Goal: Task Accomplishment & Management: Use online tool/utility

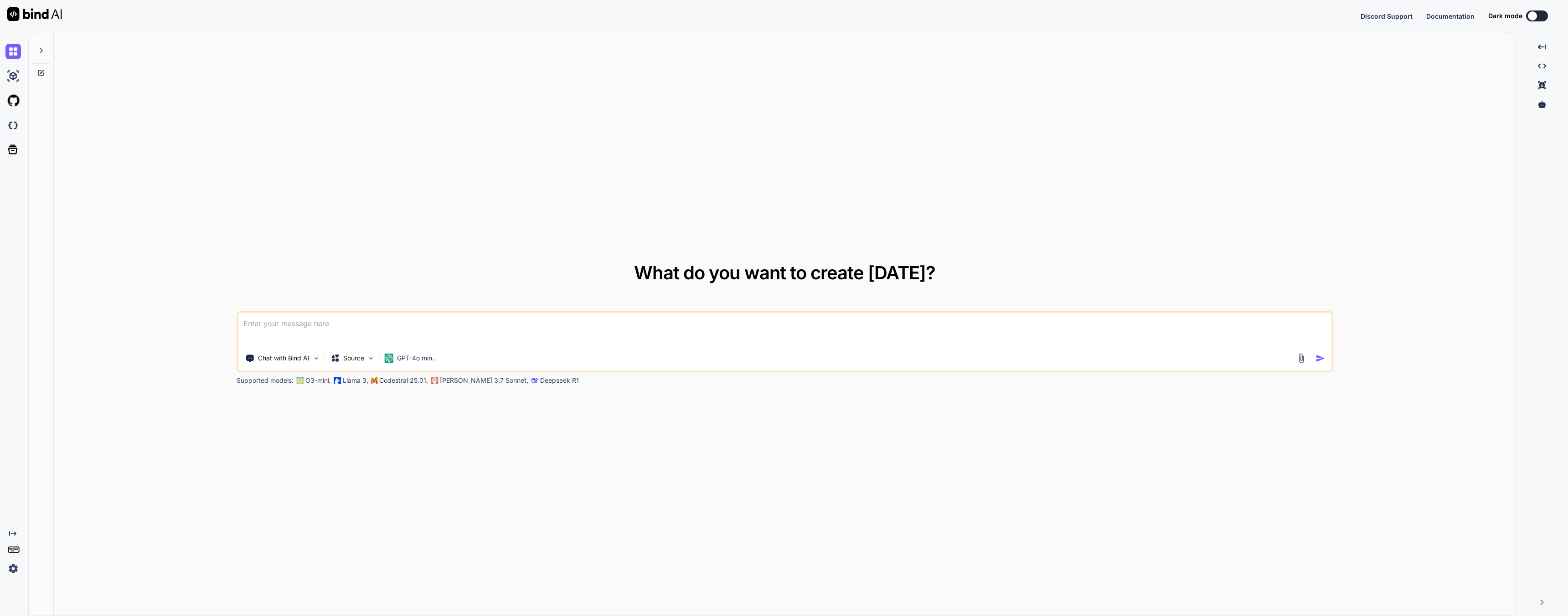
type textarea "x"
click at [6, 126] on img at bounding box center [13, 126] width 16 height 16
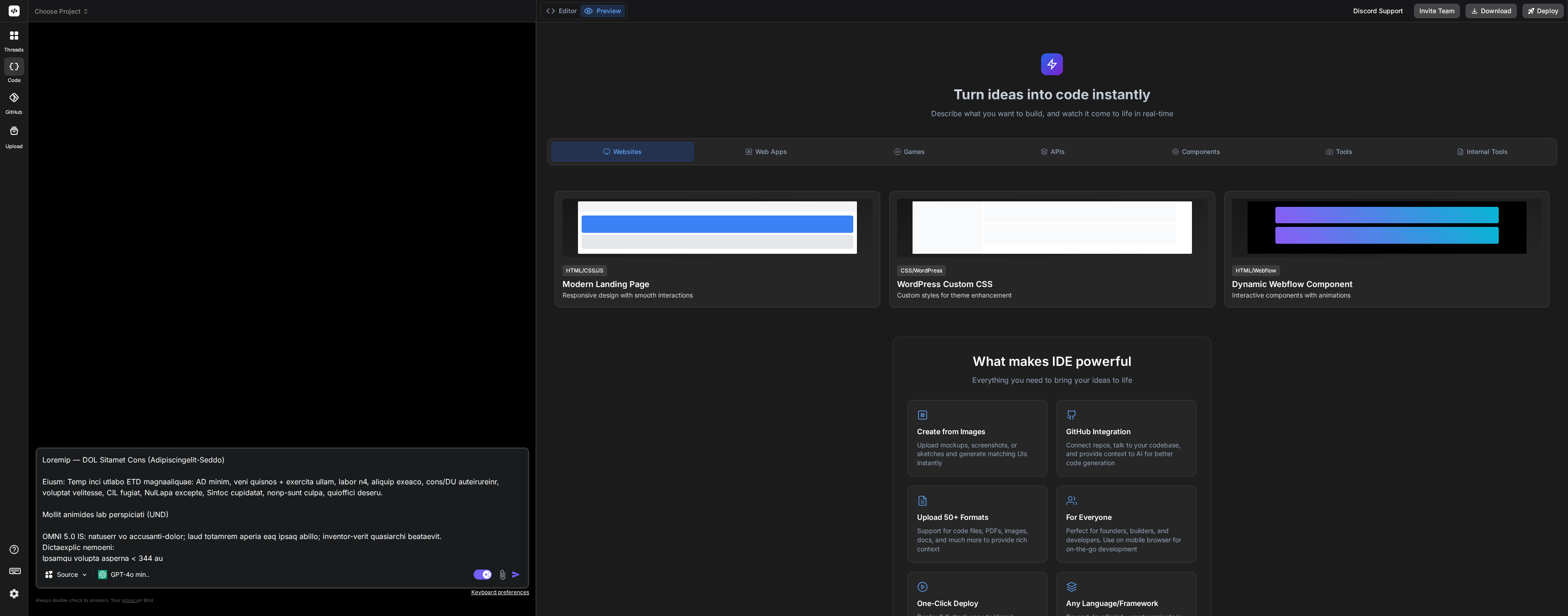
click at [806, 84] on div "Turn ideas into code instantly Describe what you want to build, and watch it co…" at bounding box center [1052, 319] width 1032 height 593
click at [648, 118] on p "Describe what you want to build, and watch it come to life in real-time" at bounding box center [1052, 114] width 1021 height 12
click at [755, 152] on div "Web Apps" at bounding box center [766, 151] width 141 height 19
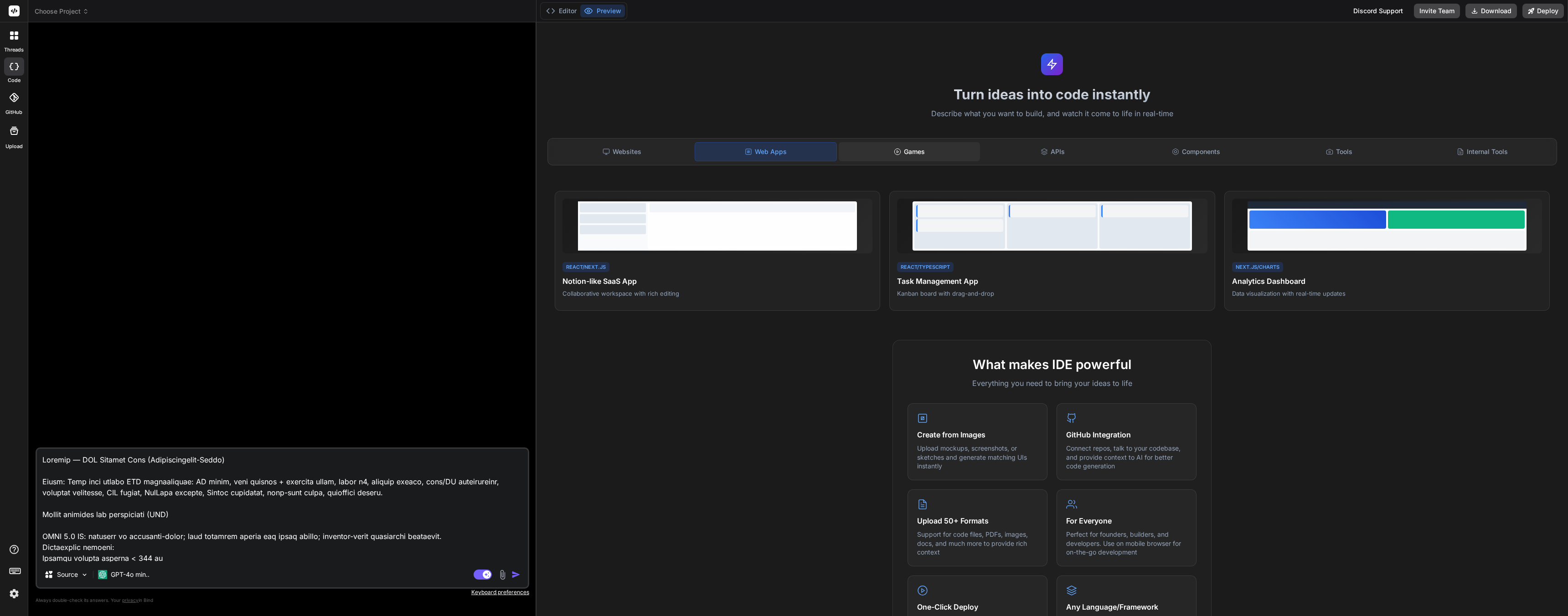
click at [909, 155] on div "Games" at bounding box center [909, 151] width 141 height 19
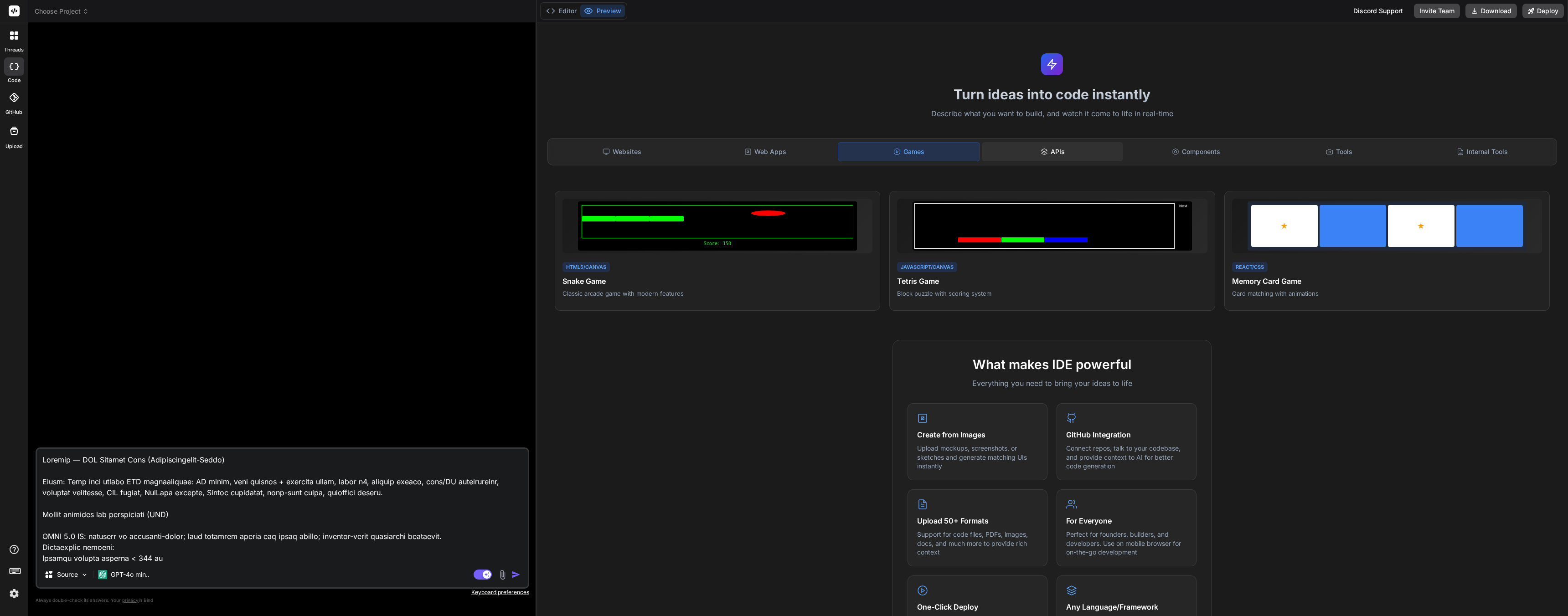
click at [1019, 151] on div "APIs" at bounding box center [1052, 151] width 141 height 19
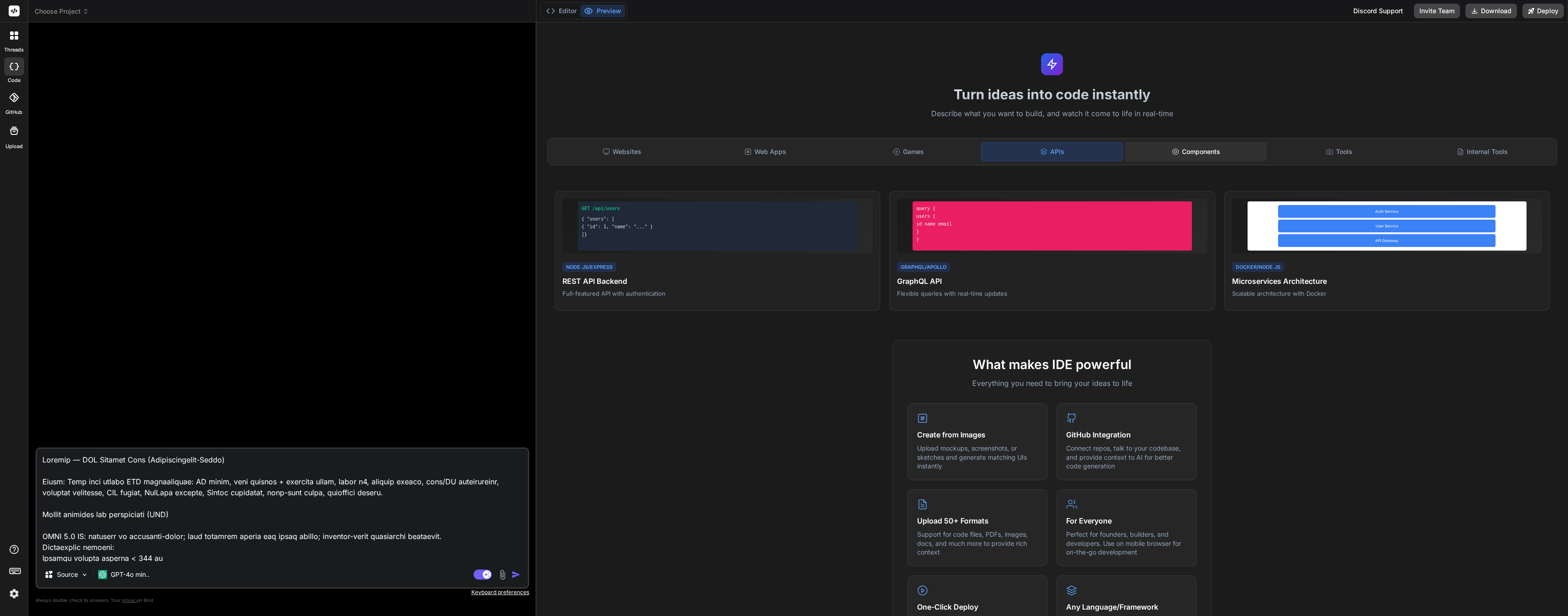
click at [1190, 155] on div "Components" at bounding box center [1196, 151] width 141 height 19
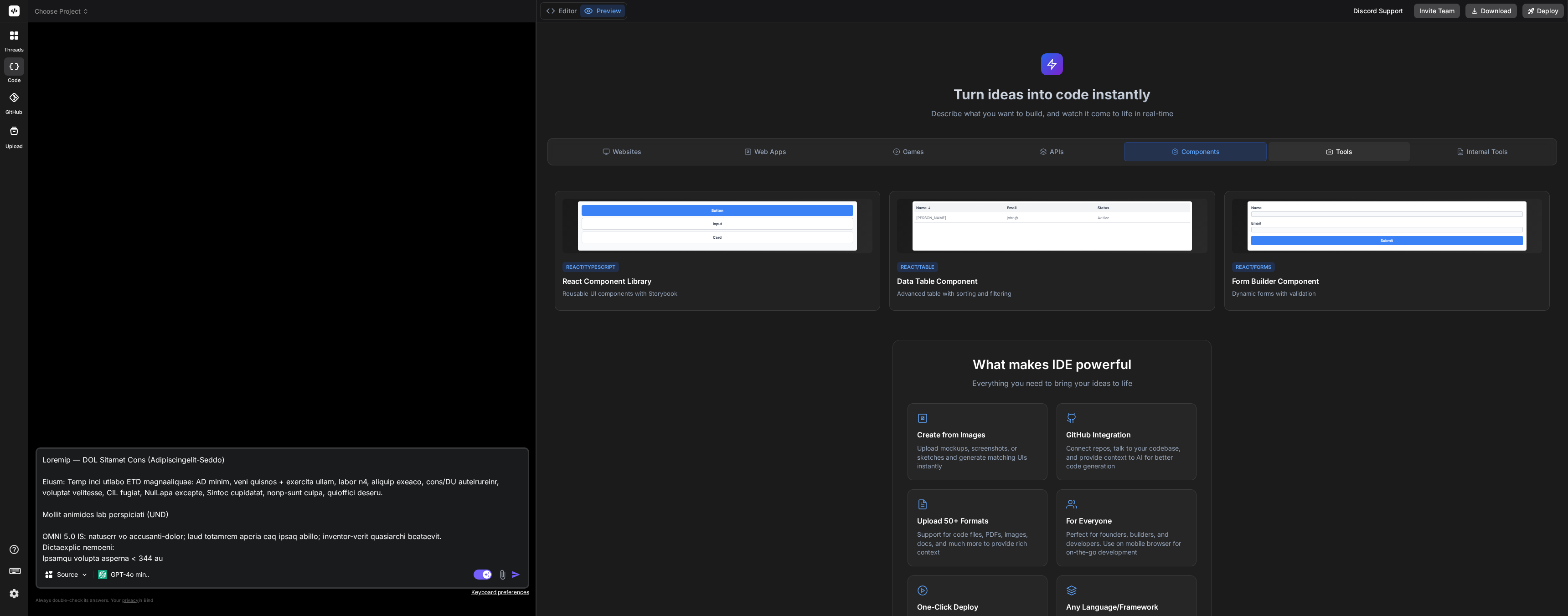
click at [1349, 149] on div "Tools" at bounding box center [1340, 151] width 141 height 19
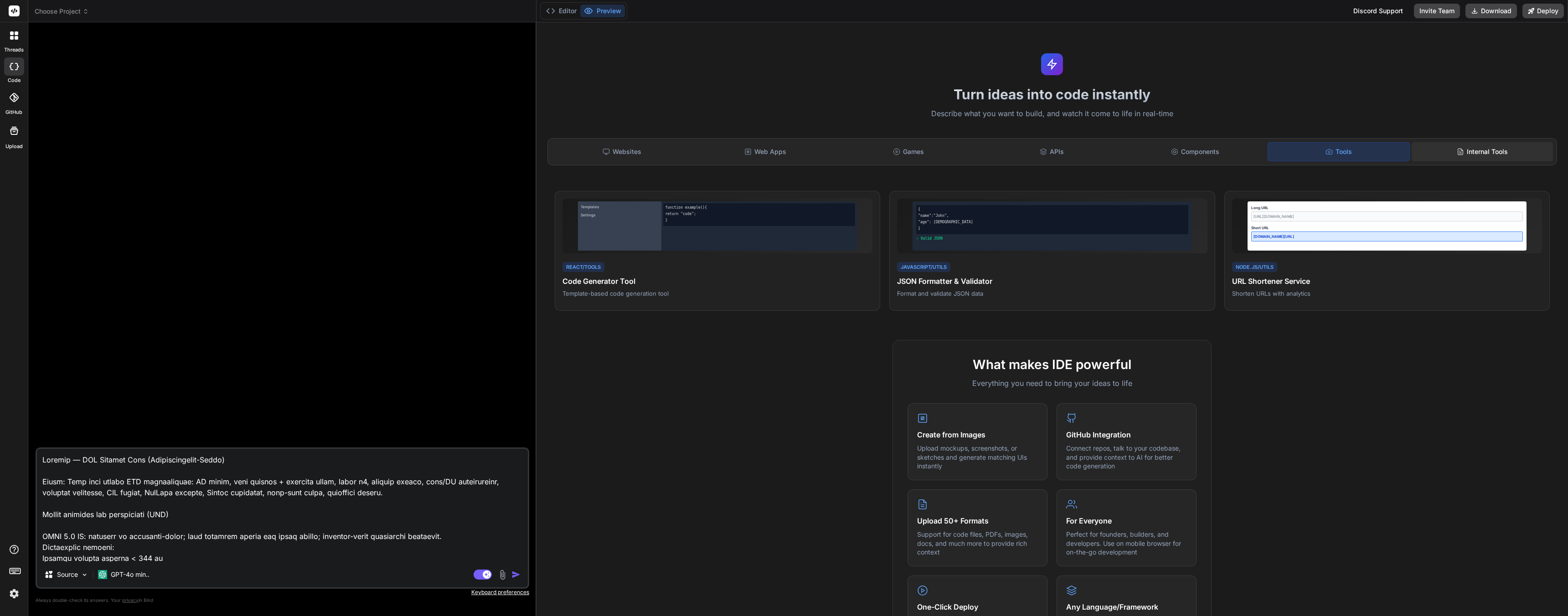
click at [1454, 156] on div "Internal Tools" at bounding box center [1482, 151] width 141 height 19
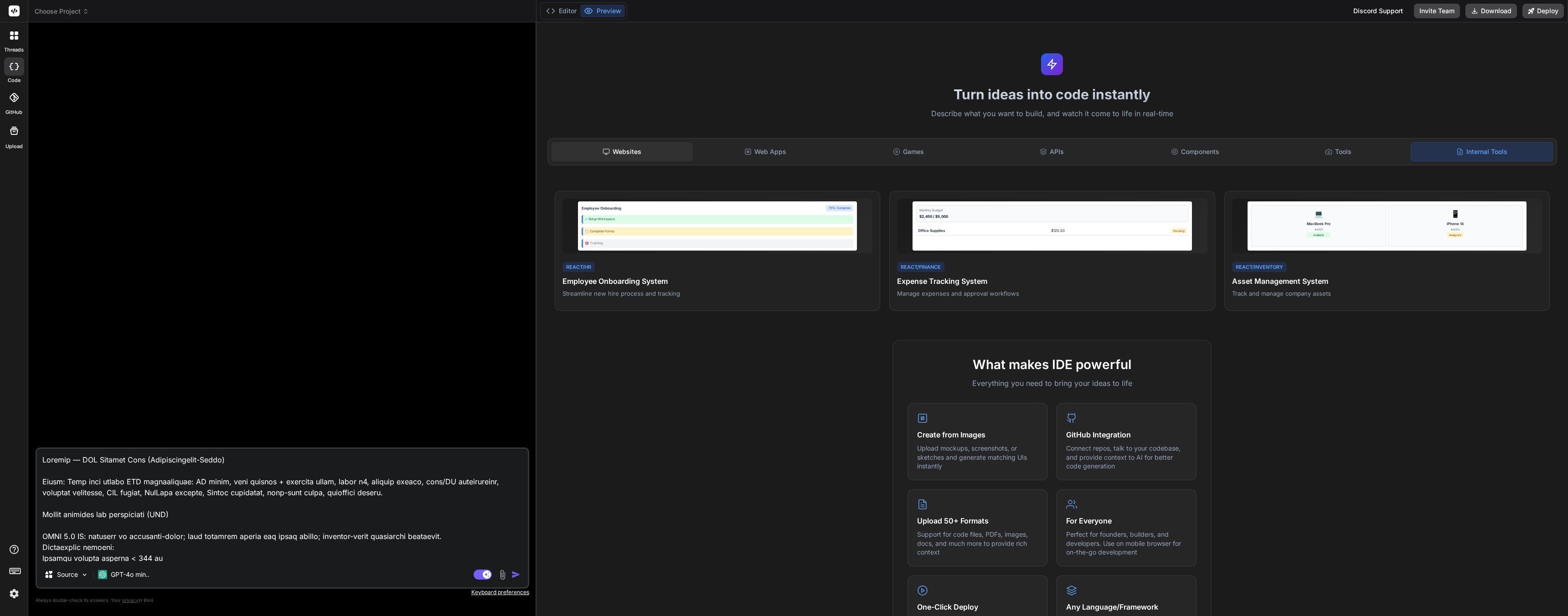
click at [599, 147] on div "Websites" at bounding box center [622, 151] width 141 height 19
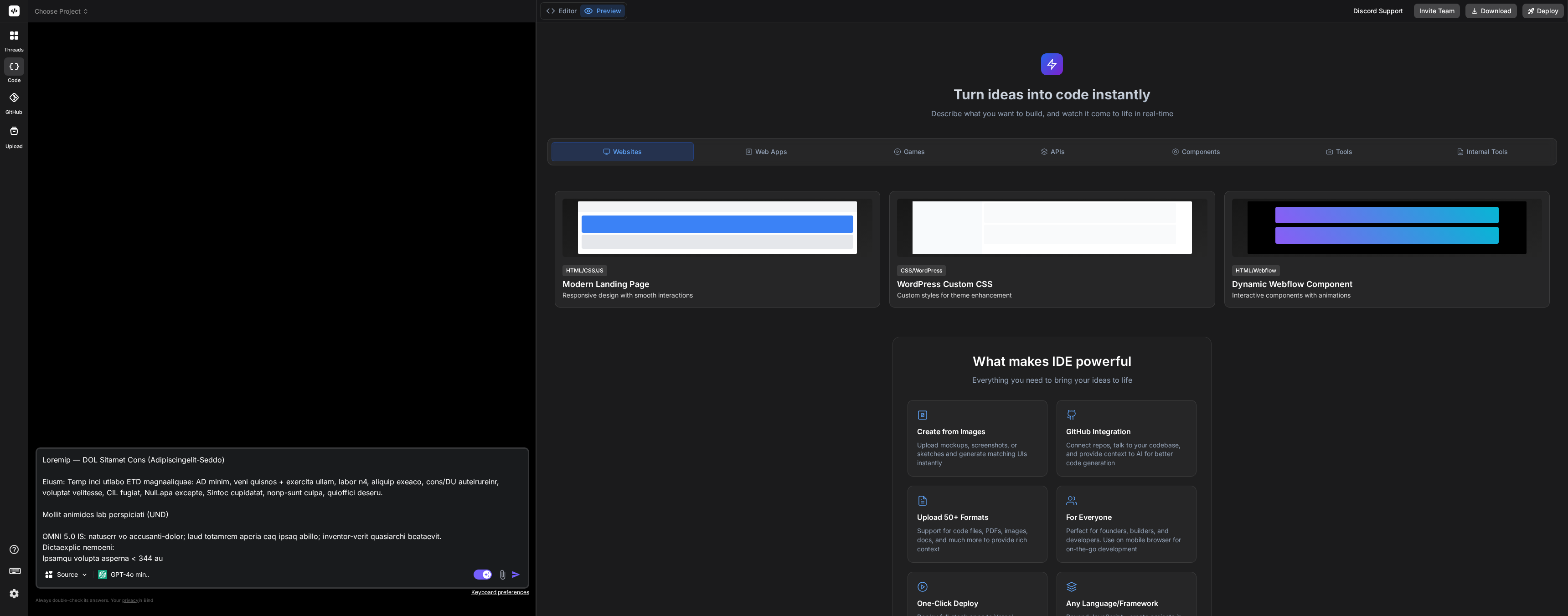
click at [373, 526] on textarea at bounding box center [282, 505] width 491 height 113
click at [147, 582] on div "GPT-4o min.." at bounding box center [123, 574] width 59 height 18
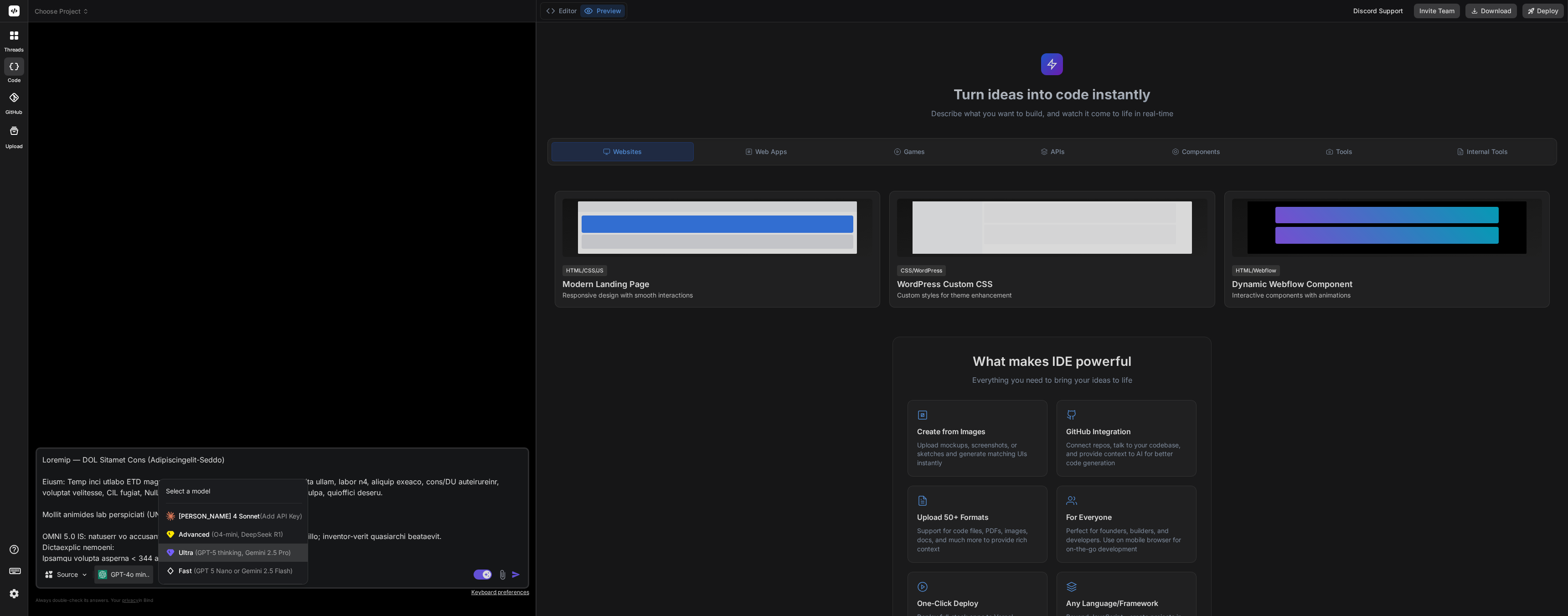
click at [223, 554] on span "(GPT-5 thinking, Gemini 2.5 Pro)" at bounding box center [242, 552] width 97 height 8
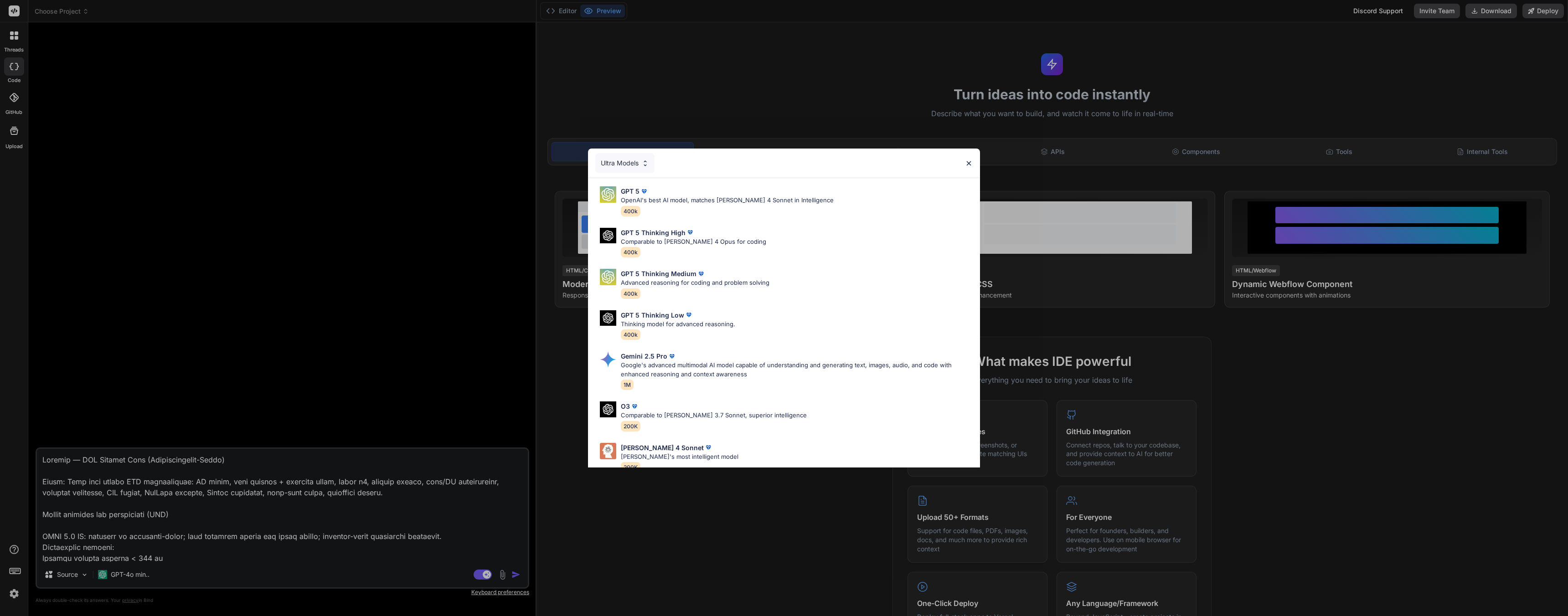
click at [364, 286] on div "Ultra Models GPT 5 OpenAI's best AI model, matches [PERSON_NAME] 4 Sonnet in In…" at bounding box center [784, 308] width 1568 height 616
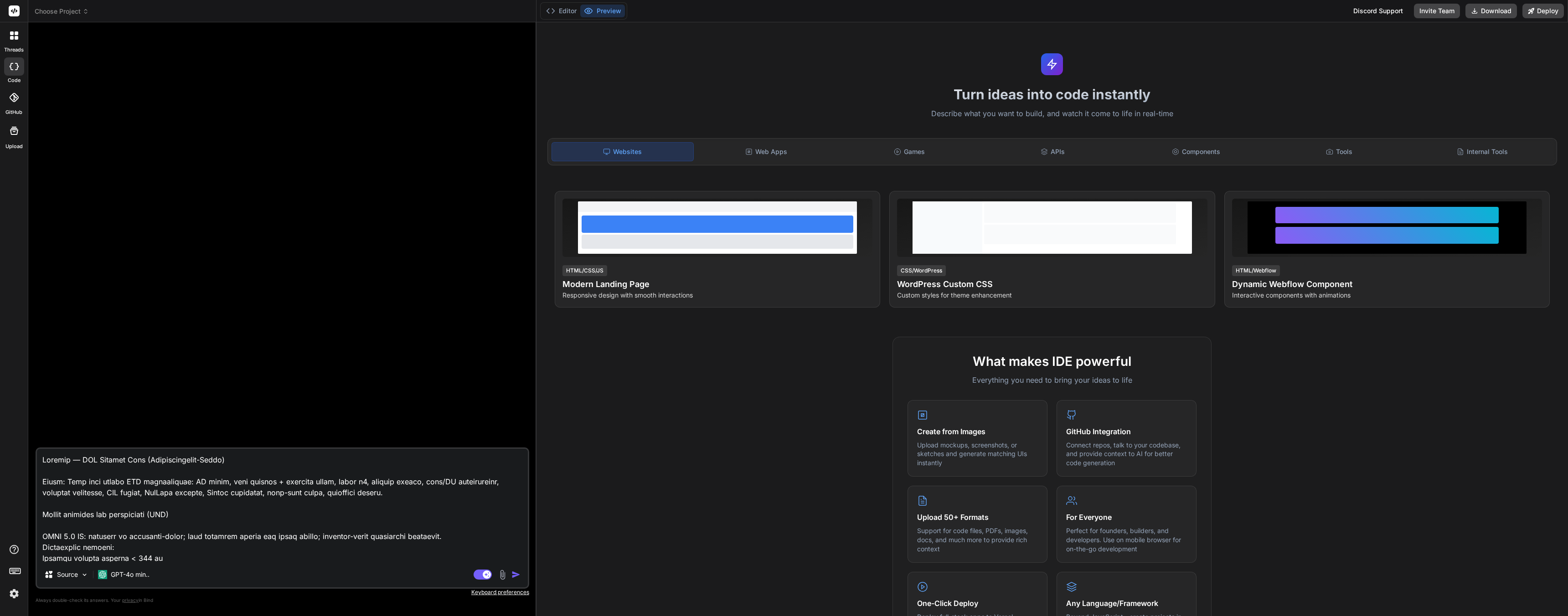
click at [18, 594] on img at bounding box center [14, 594] width 16 height 16
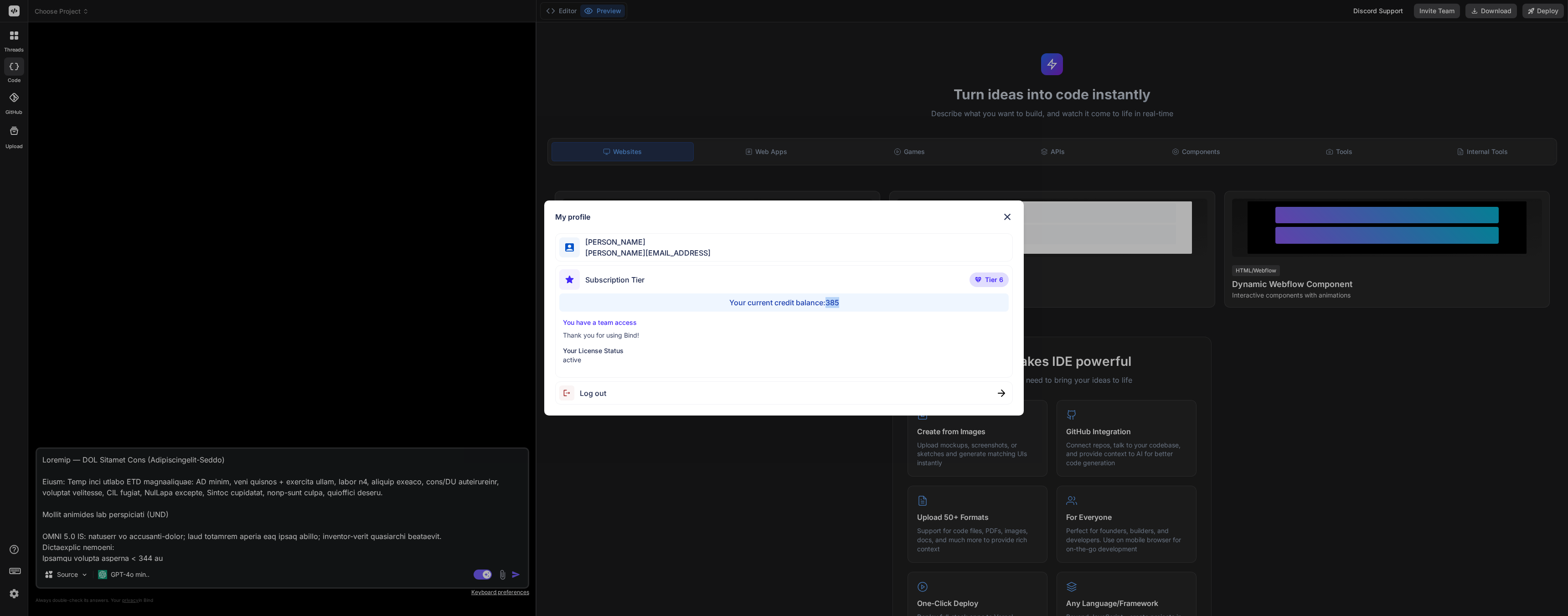
drag, startPoint x: 828, startPoint y: 302, endPoint x: 851, endPoint y: 302, distance: 23.0
click at [851, 302] on div "Your current credit balance: 385" at bounding box center [784, 302] width 449 height 18
click at [862, 300] on div "Your current credit balance: 385" at bounding box center [784, 302] width 449 height 18
click at [460, 325] on div "My profile [PERSON_NAME] [PERSON_NAME][EMAIL_ADDRESS] Subscription Tier Tier 6 …" at bounding box center [784, 308] width 1568 height 616
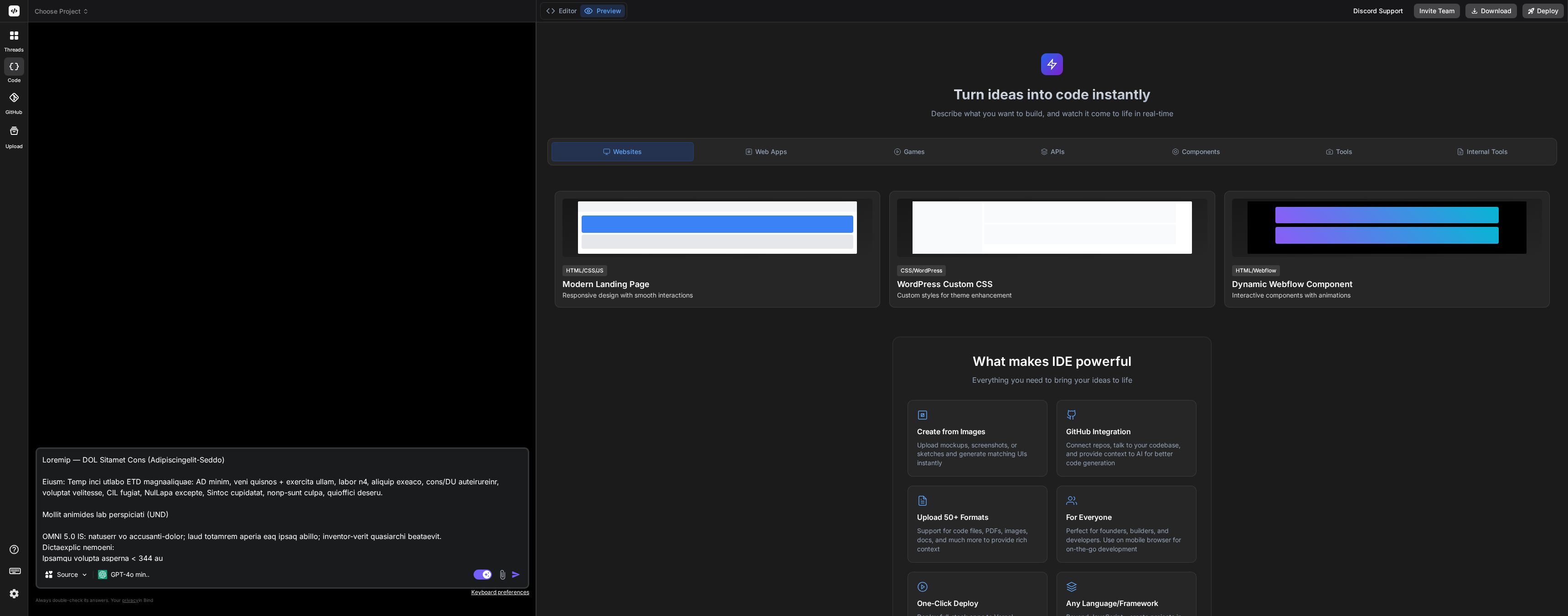
click at [418, 532] on textarea at bounding box center [282, 505] width 491 height 113
click at [303, 374] on div at bounding box center [283, 239] width 492 height 417
click at [160, 523] on textarea at bounding box center [282, 505] width 491 height 113
click at [160, 560] on textarea at bounding box center [282, 505] width 491 height 113
type textarea "x"
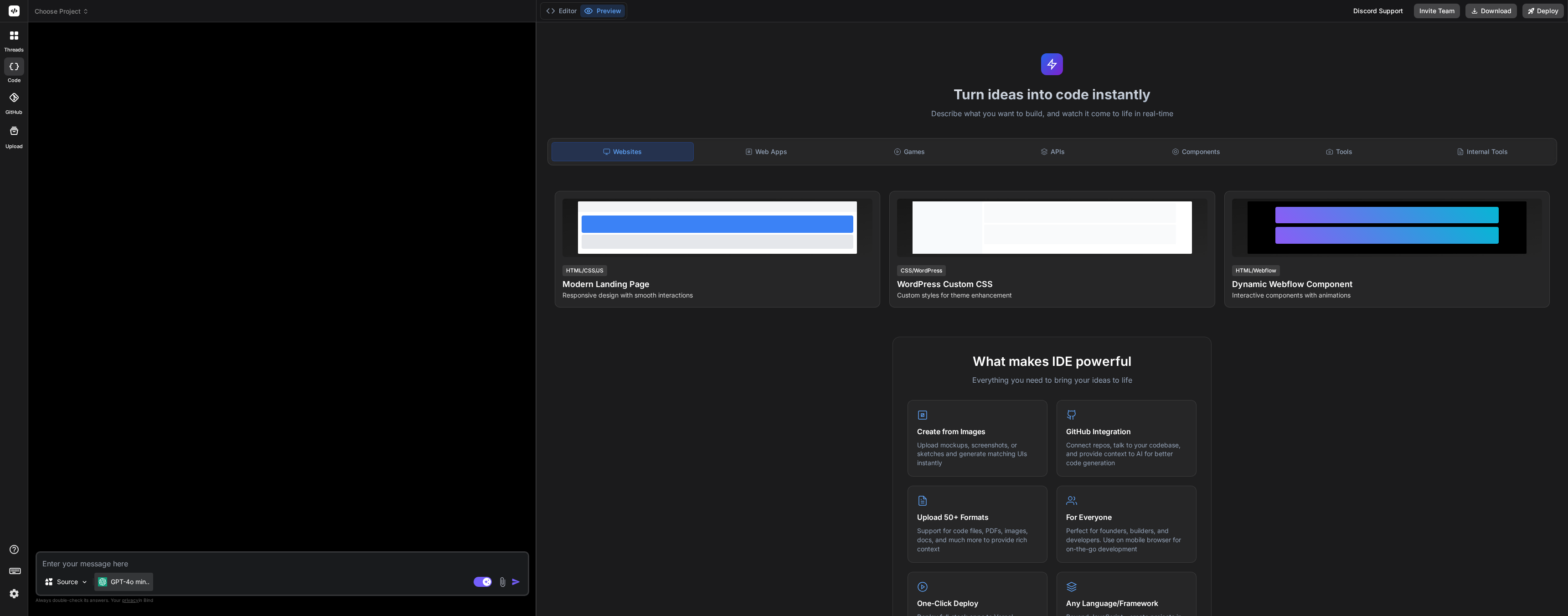
click at [140, 582] on p "GPT-4o min.." at bounding box center [130, 581] width 38 height 9
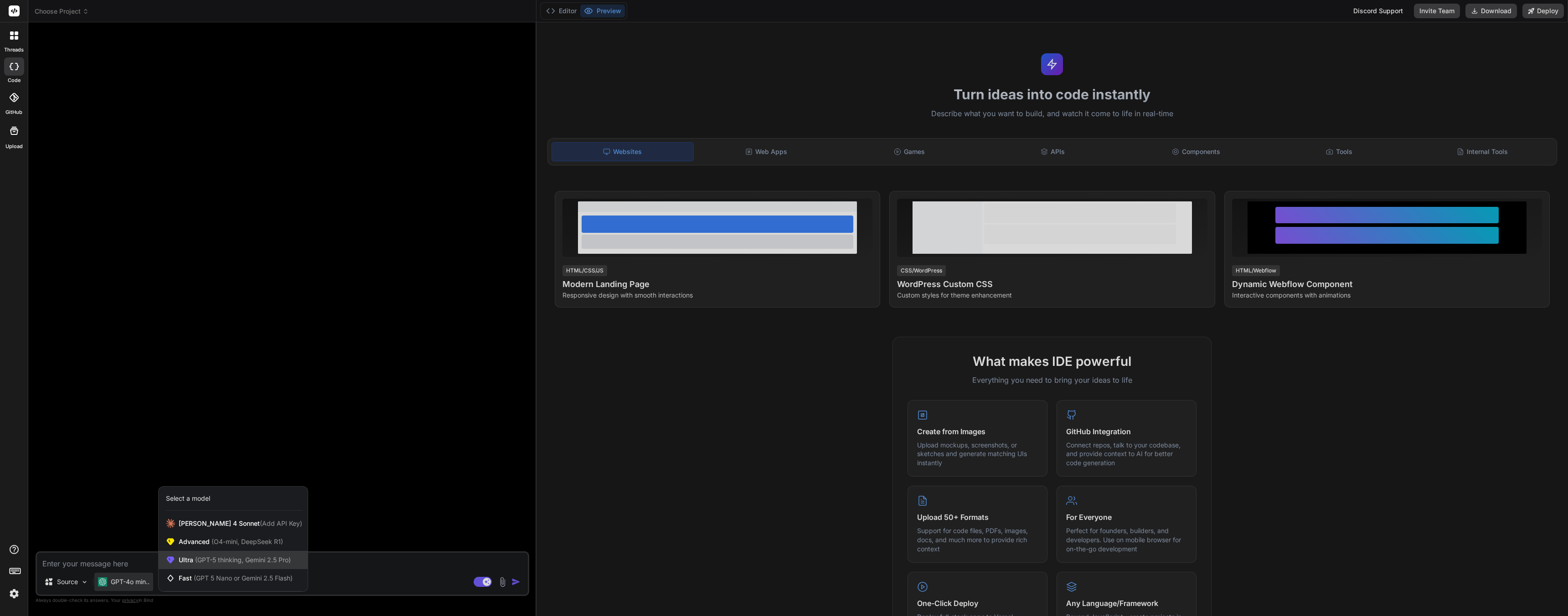
click at [205, 558] on span "(GPT-5 thinking, Gemini 2.5 Pro)" at bounding box center [242, 560] width 97 height 8
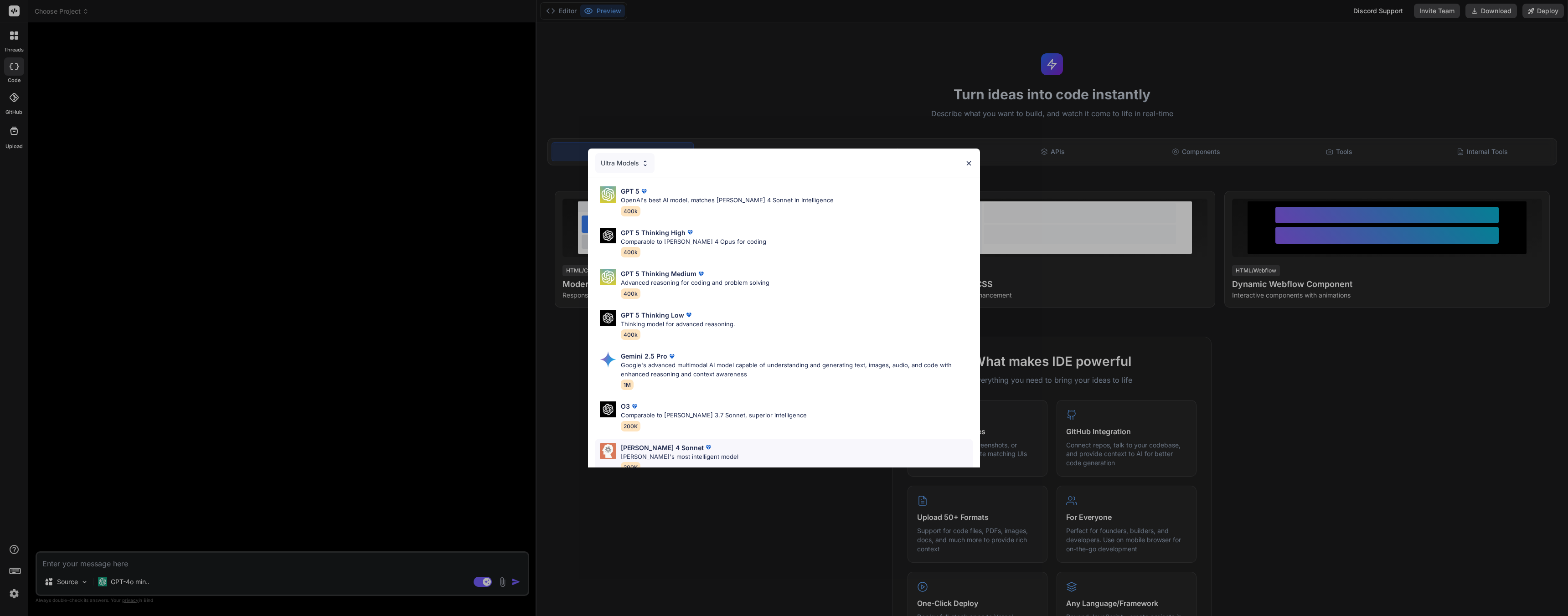
click at [667, 450] on p "[PERSON_NAME] 4 Sonnet" at bounding box center [663, 447] width 83 height 9
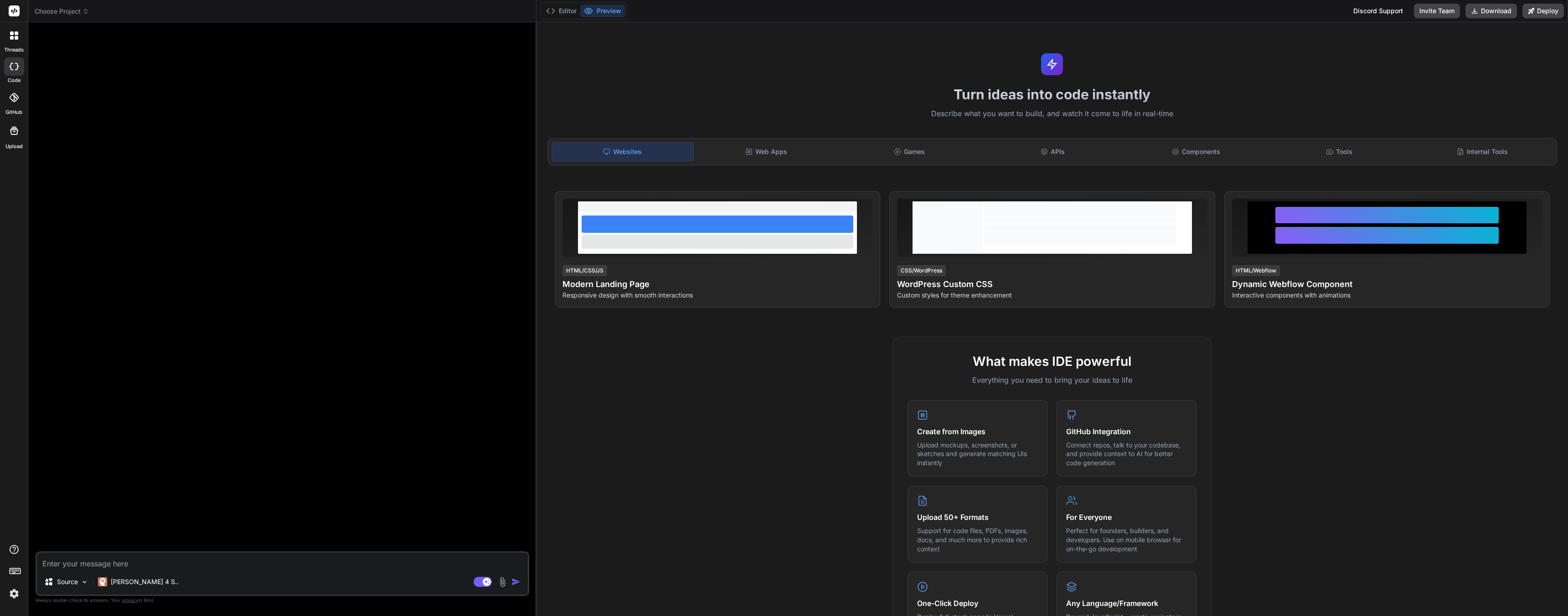
click at [422, 446] on div at bounding box center [283, 290] width 492 height 522
click at [171, 563] on textarea at bounding box center [282, 560] width 491 height 16
type textarea "x"
type textarea "G"
type textarea "x"
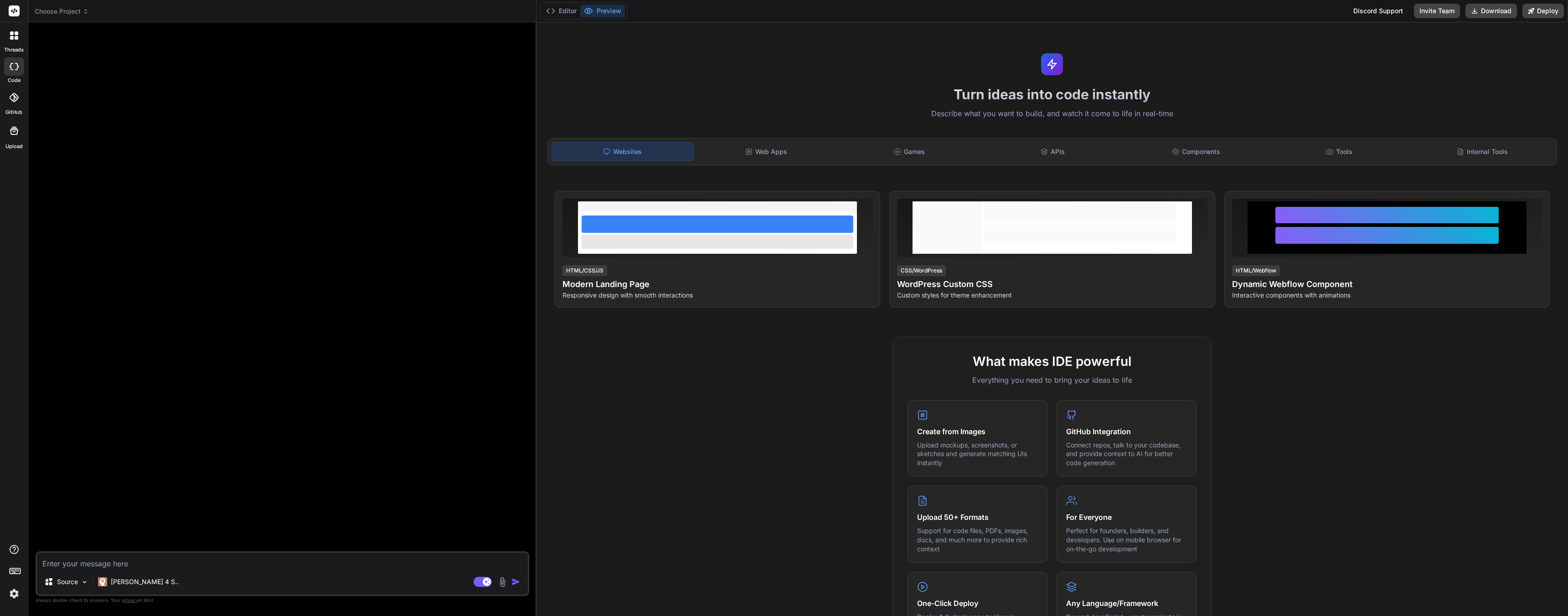
type textarea "x"
type textarea "C"
type textarea "x"
type textarea "Cr"
type textarea "x"
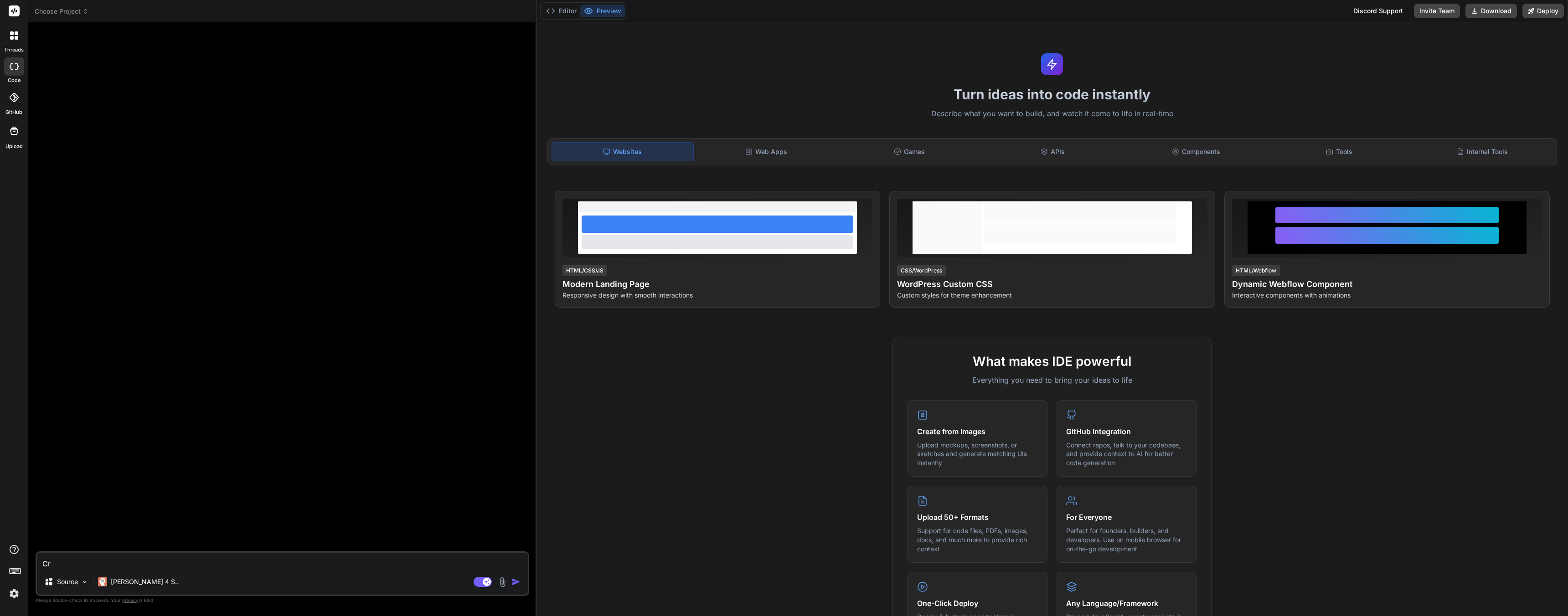
type textarea "Cre"
type textarea "x"
type textarea "Crea"
type textarea "x"
type textarea "Creat"
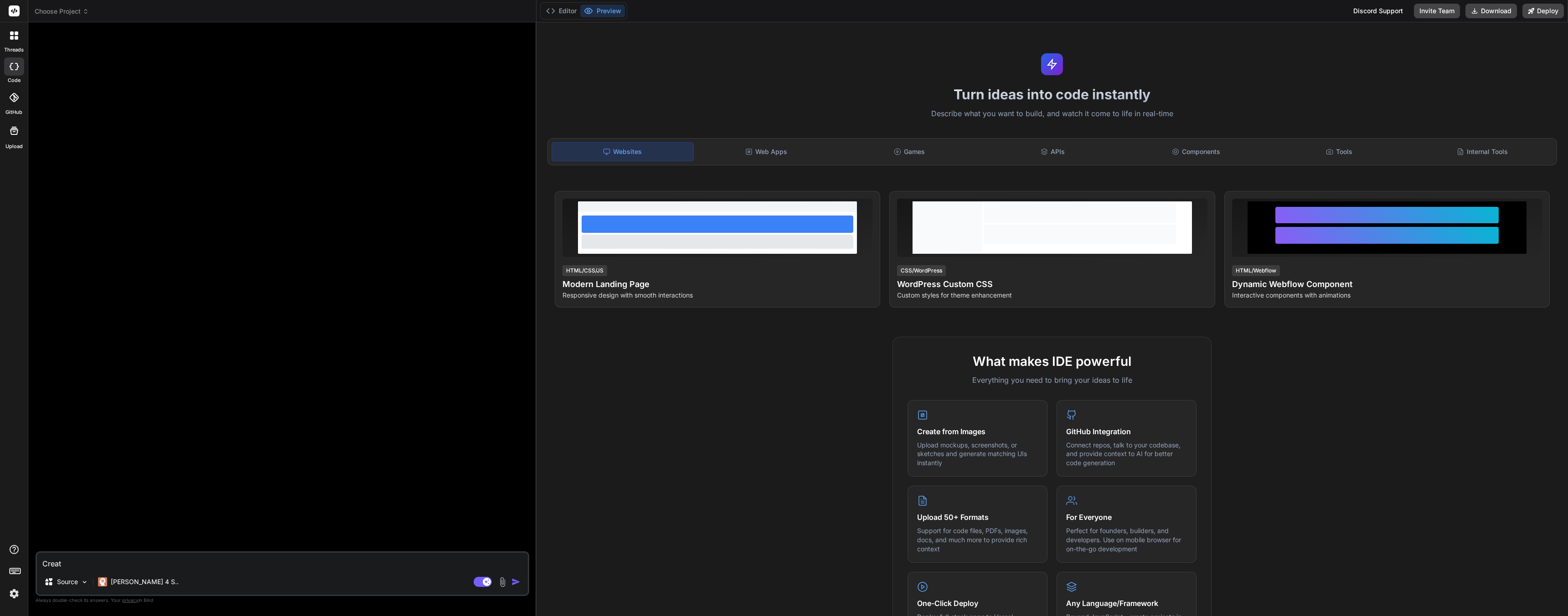
type textarea "x"
type textarea "Create"
type textarea "x"
type textarea "Create"
type textarea "x"
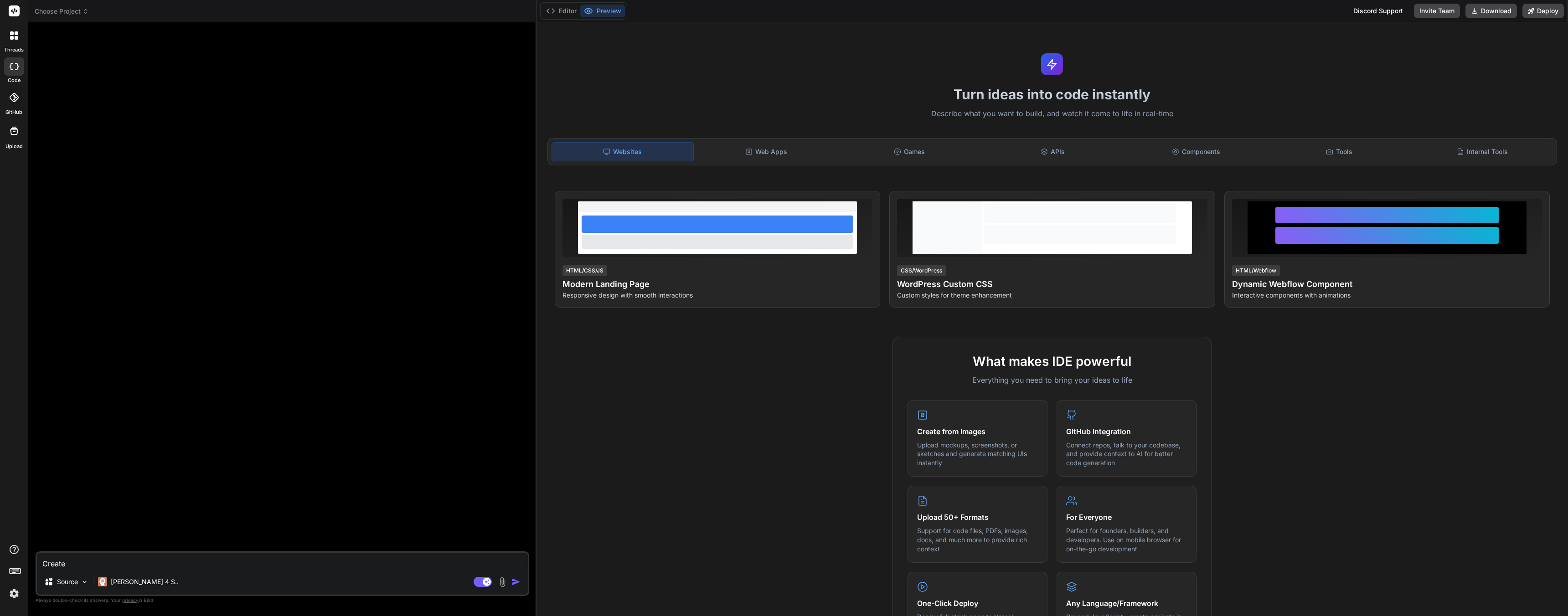
type textarea "Create S"
type textarea "x"
type textarea "Create So"
type textarea "x"
type textarea "Create Soc"
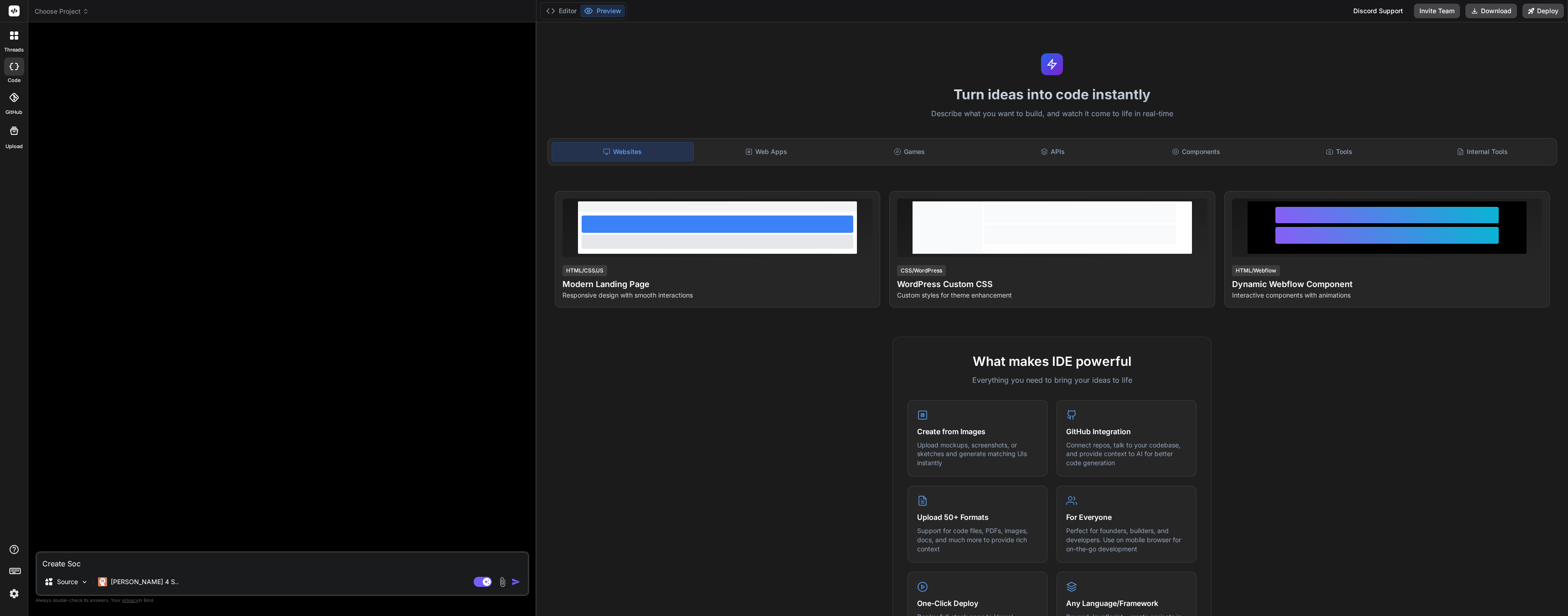
type textarea "x"
type textarea "Create Soci"
type textarea "x"
type textarea "Create [PERSON_NAME]"
type textarea "x"
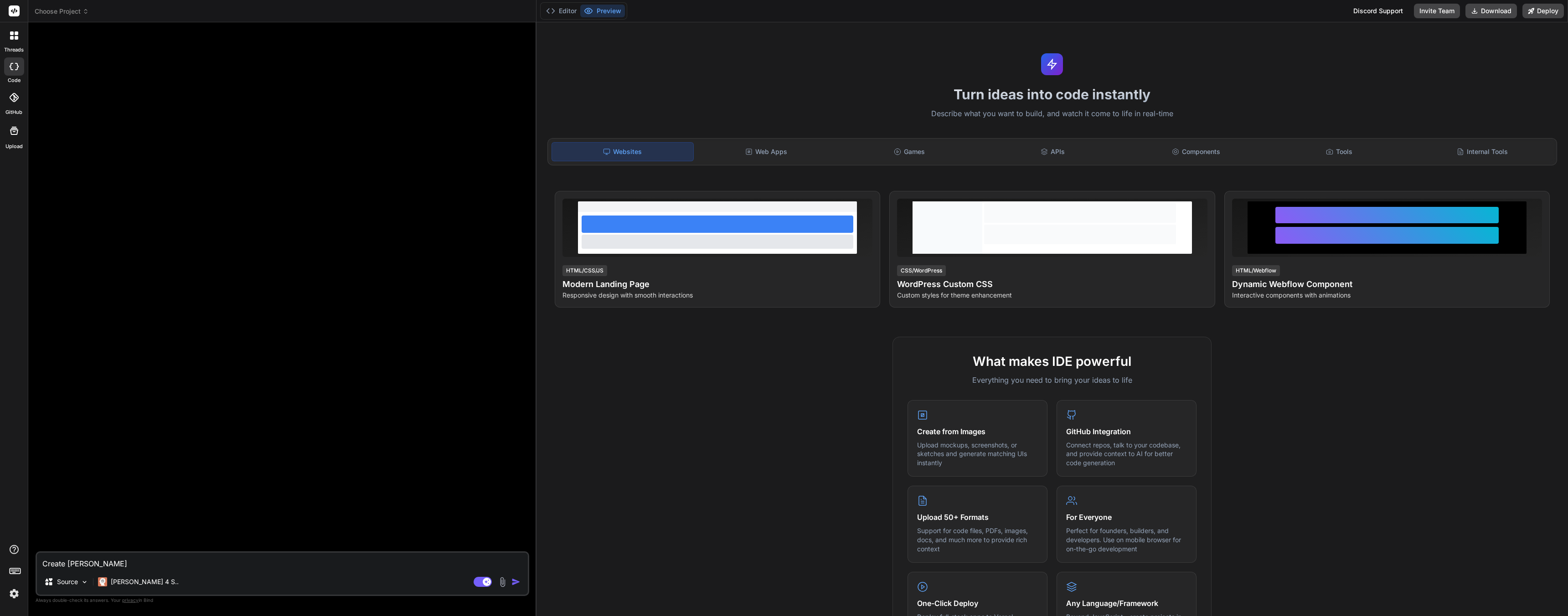
type textarea "Create Social"
type textarea "x"
type textarea "Create Social"
type textarea "x"
type textarea "Create Social N"
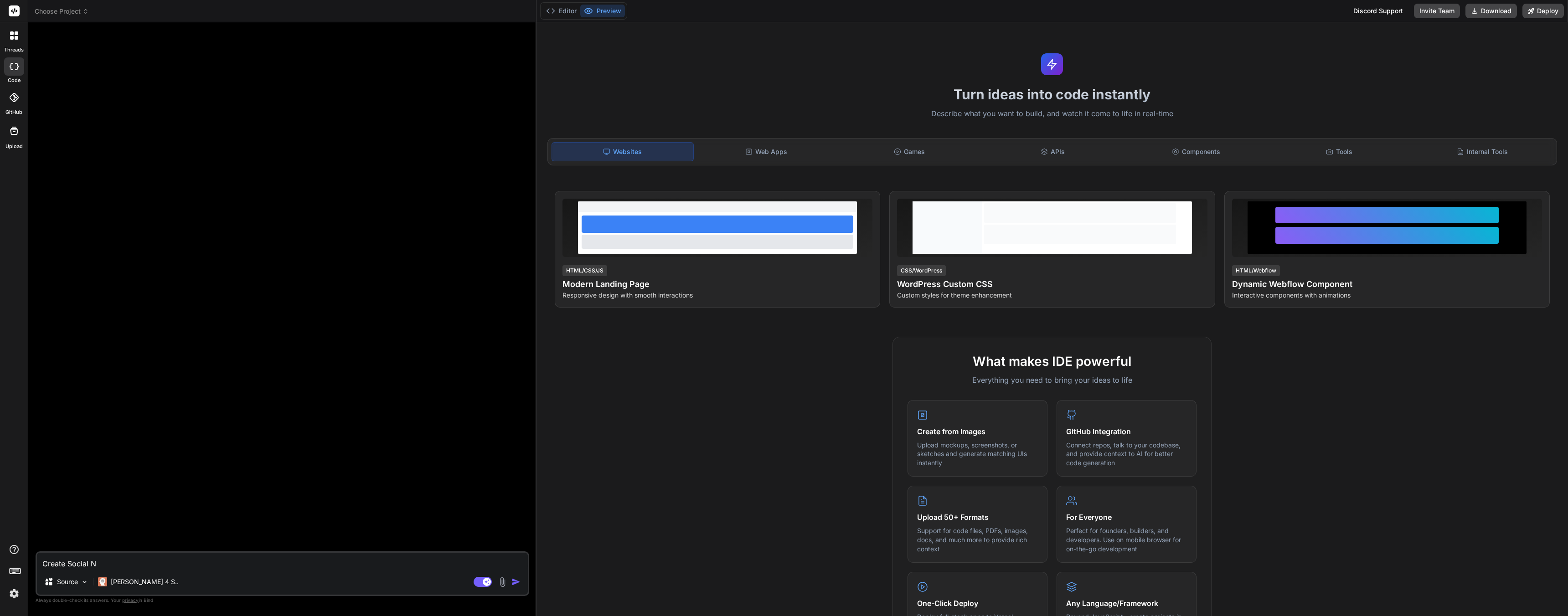
type textarea "x"
type textarea "Create Social No"
type textarea "x"
type textarea "Create Social Not"
type textarea "x"
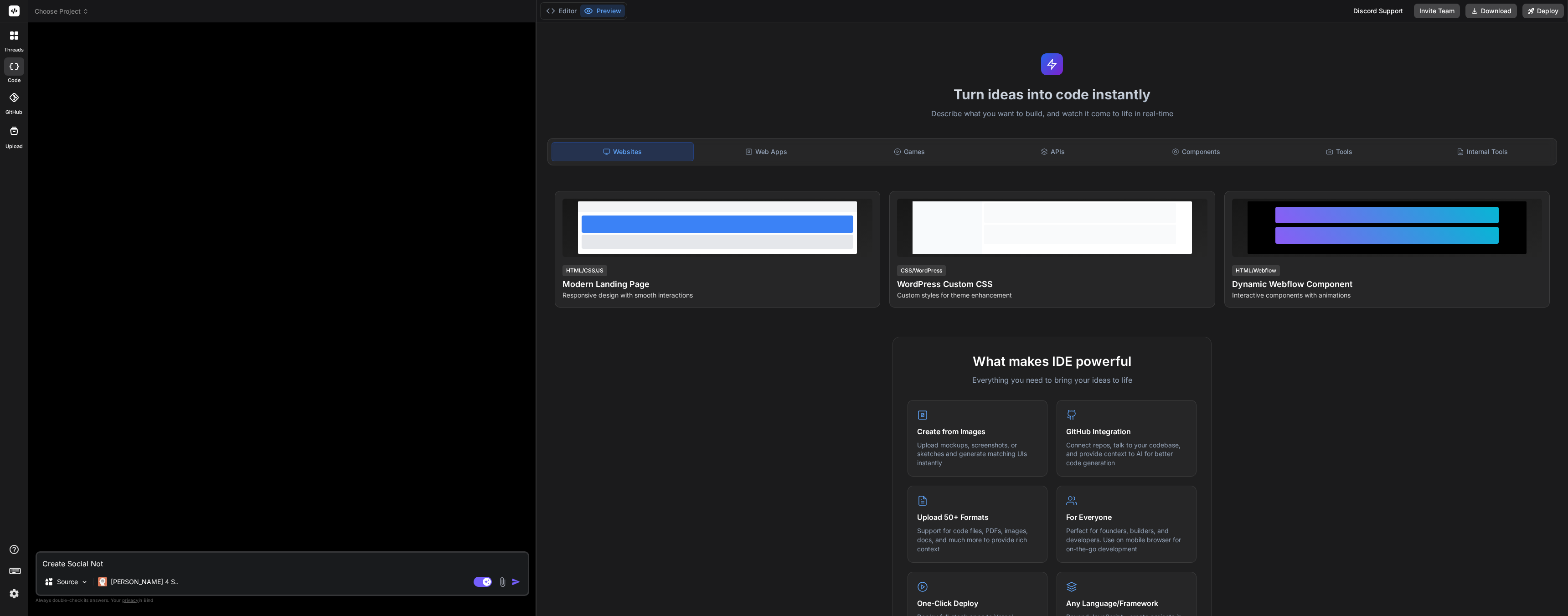
type textarea "Create Social Not"
type textarea "x"
type textarea "Create Social Not S"
type textarea "x"
type textarea "Create Social Not So"
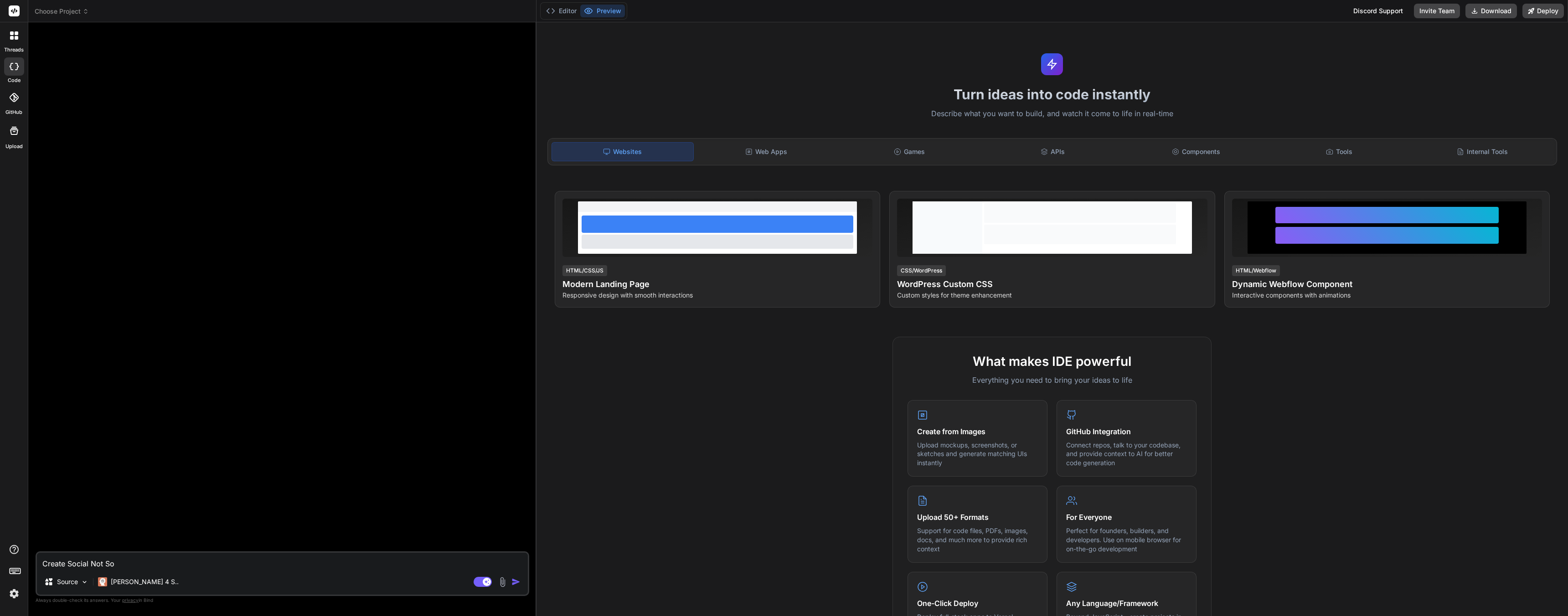
type textarea "x"
type textarea "Create Social Not Soc"
type textarea "x"
type textarea "Create Social Not Soci"
type textarea "x"
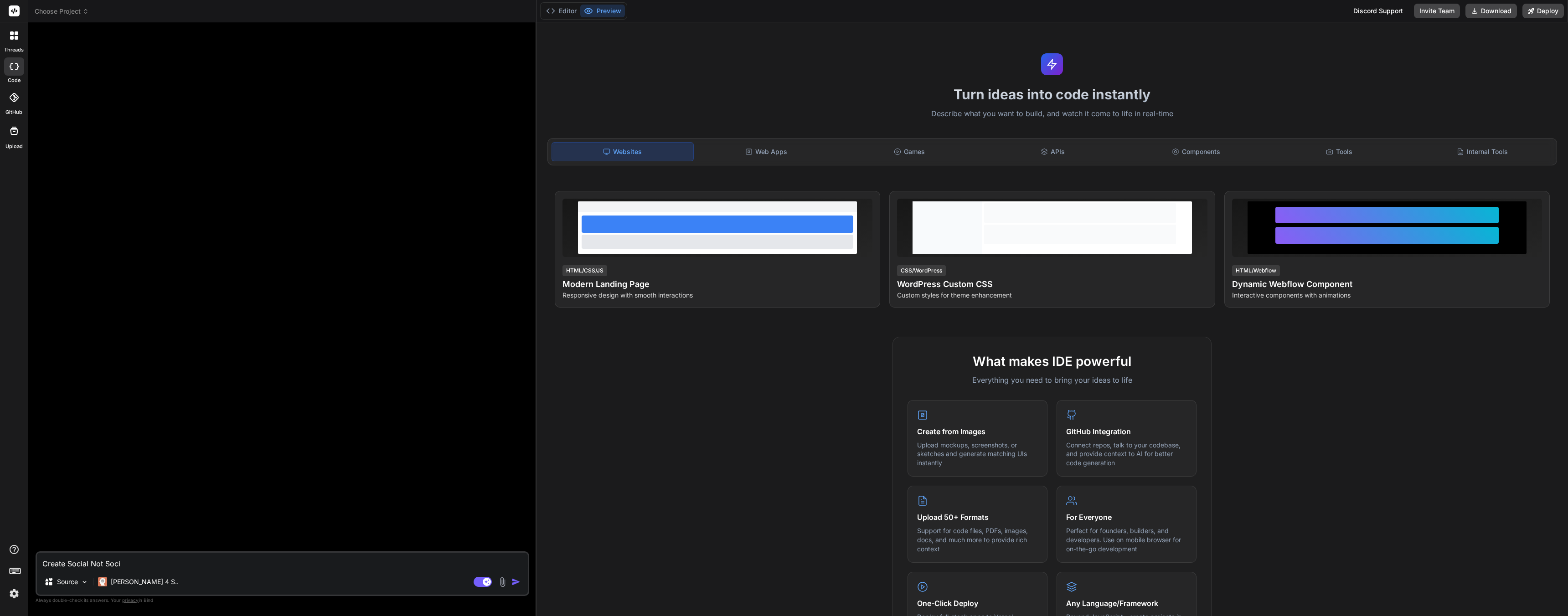
type textarea "Create Social Not [PERSON_NAME]"
type textarea "x"
type textarea "Create Social Not Social"
type textarea "x"
type textarea "Create Social Not Social,"
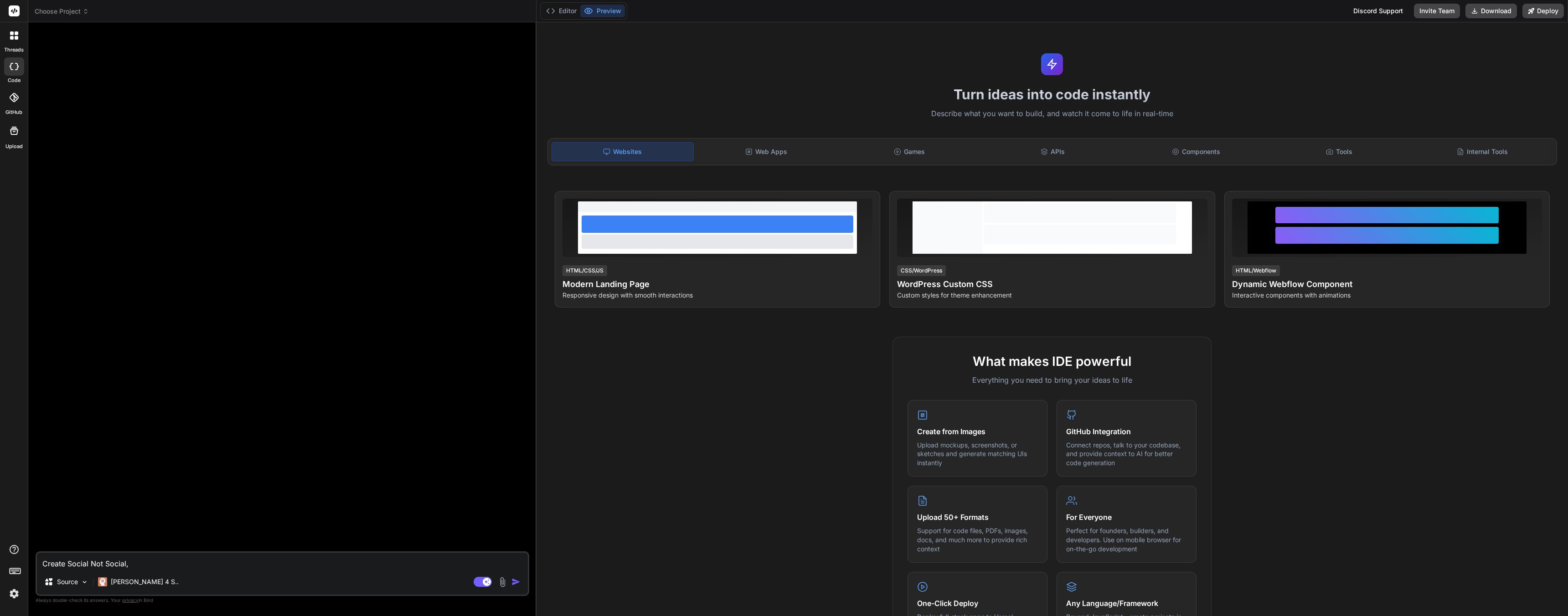
type textarea "x"
type textarea "Create Social Not Social,"
type textarea "x"
type textarea "Create Social Not Social, a"
type textarea "x"
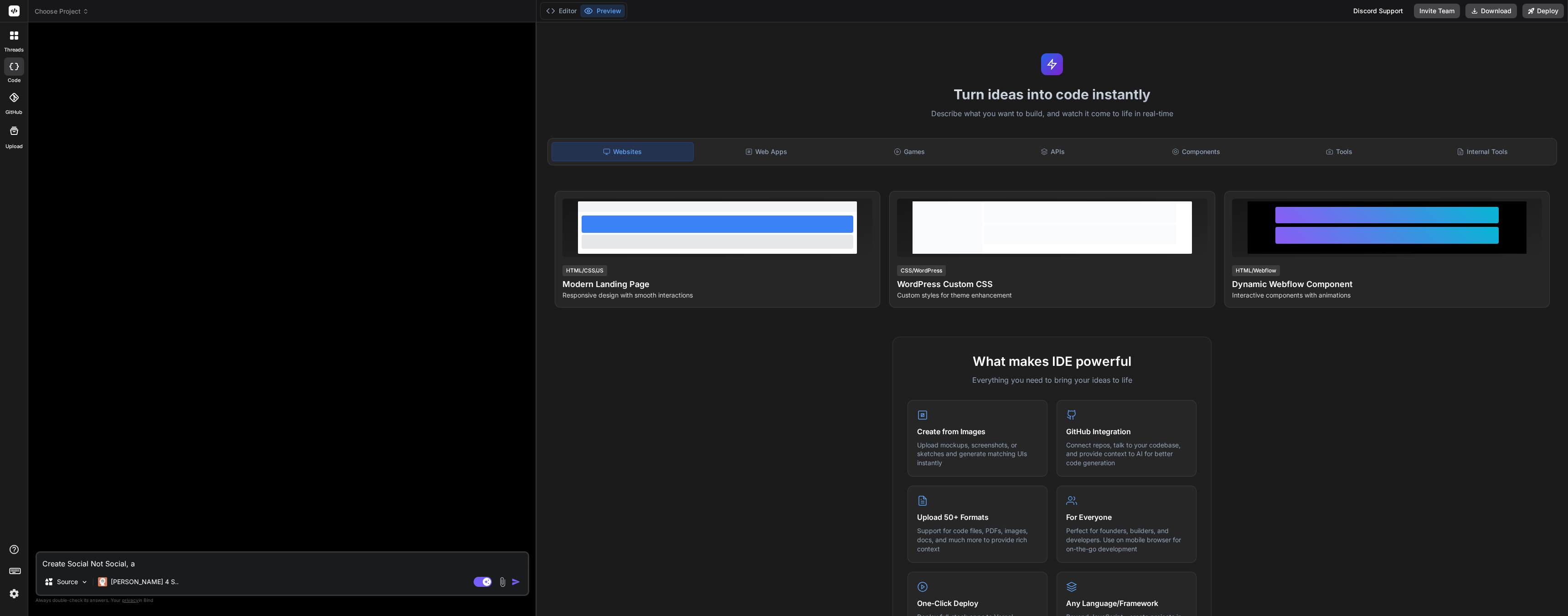
type textarea "Create Social Not Social, a"
type textarea "x"
type textarea "Create Social Not Social, a p"
type textarea "x"
type textarea "Create Social Not Social, a pa"
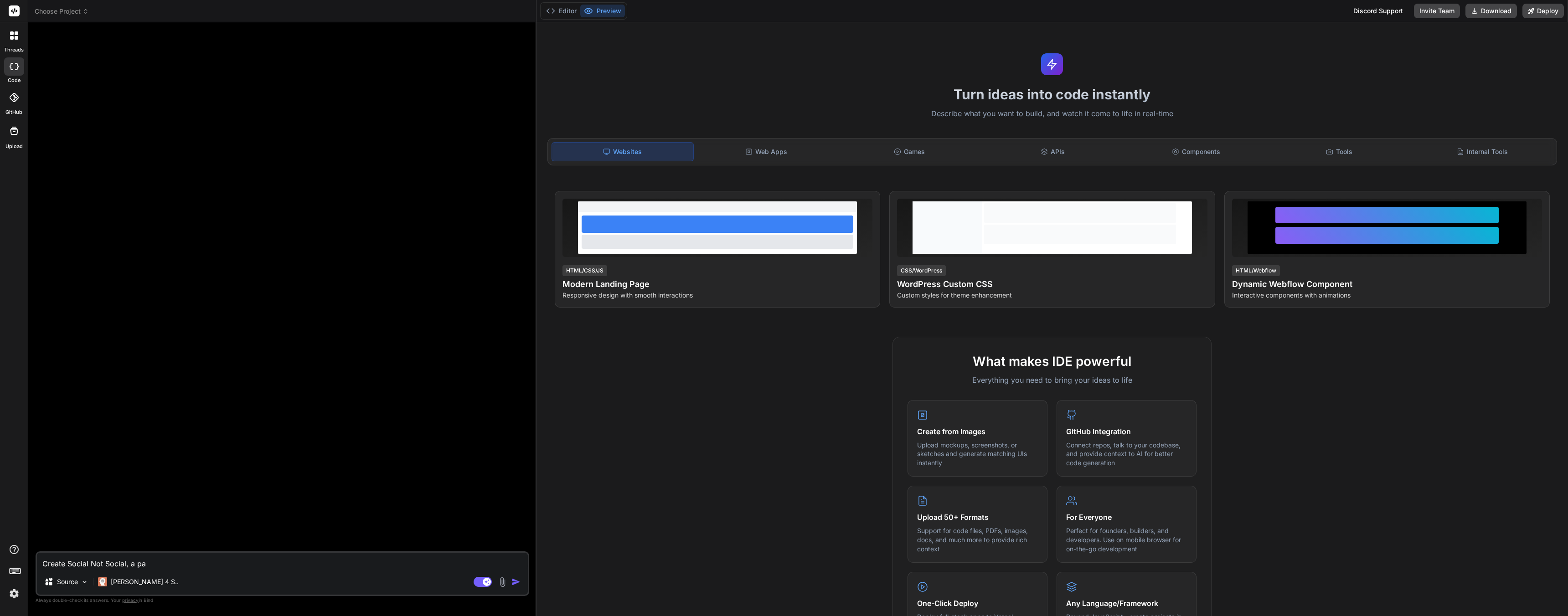
type textarea "x"
type textarea "Create Social Not Social, a par"
type textarea "x"
type textarea "Create Social Not Social, a para"
type textarea "x"
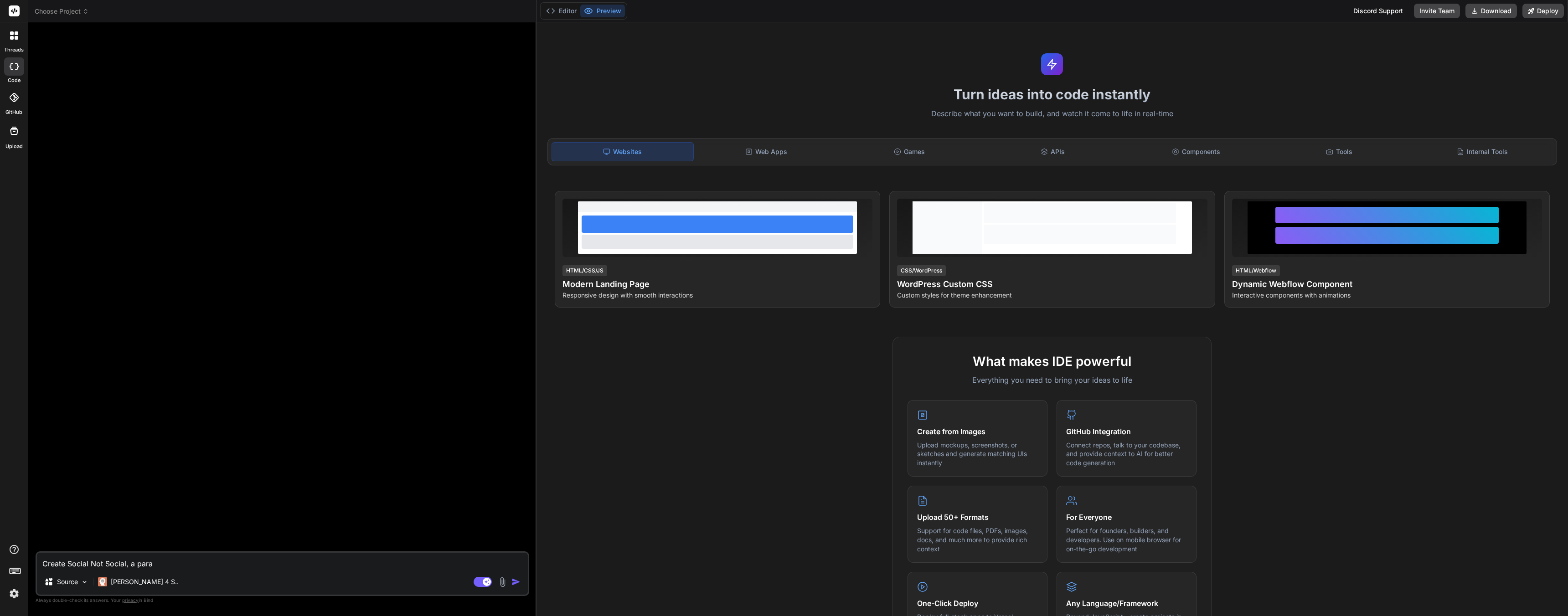
type textarea "Create Social Not Social, a par"
type textarea "x"
type textarea "Create Social Not Social, a paro"
type textarea "x"
type textarea "Create Social Not Social, a parod"
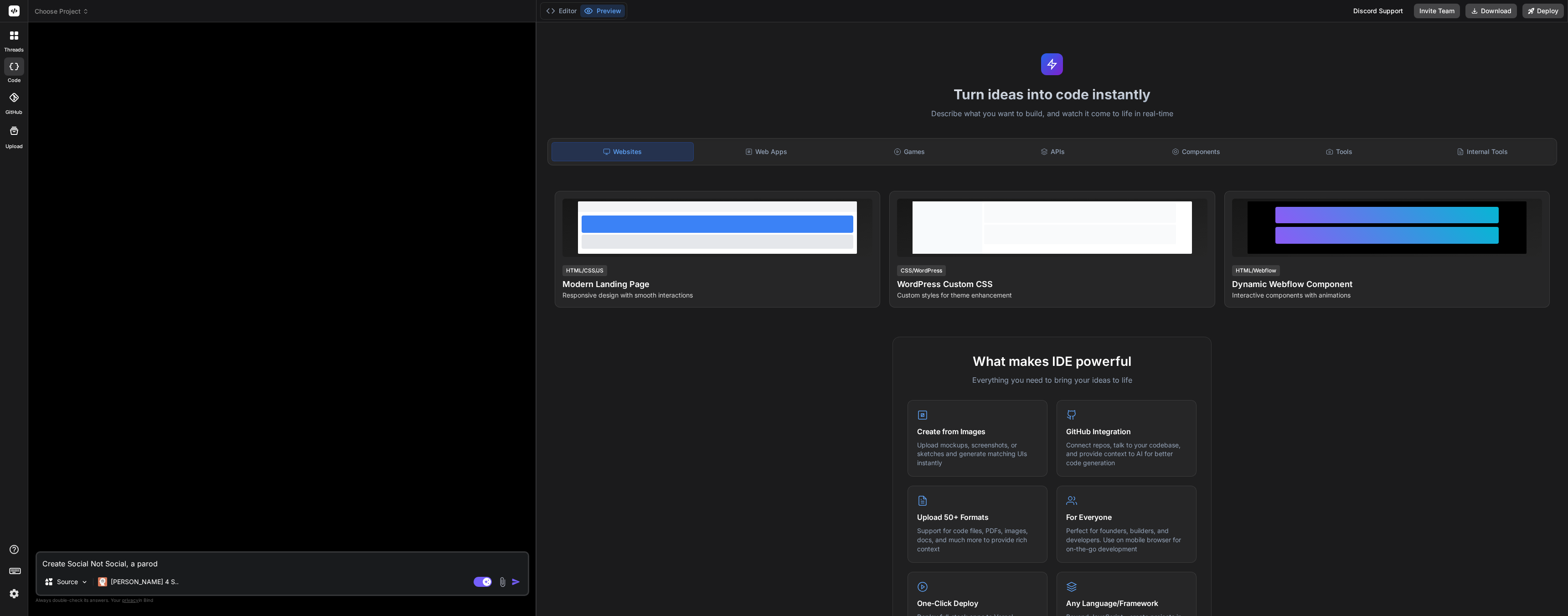
type textarea "x"
type textarea "Create Social Not Social, a parody"
type textarea "x"
type textarea "Create Social Not Social, a parody"
type textarea "x"
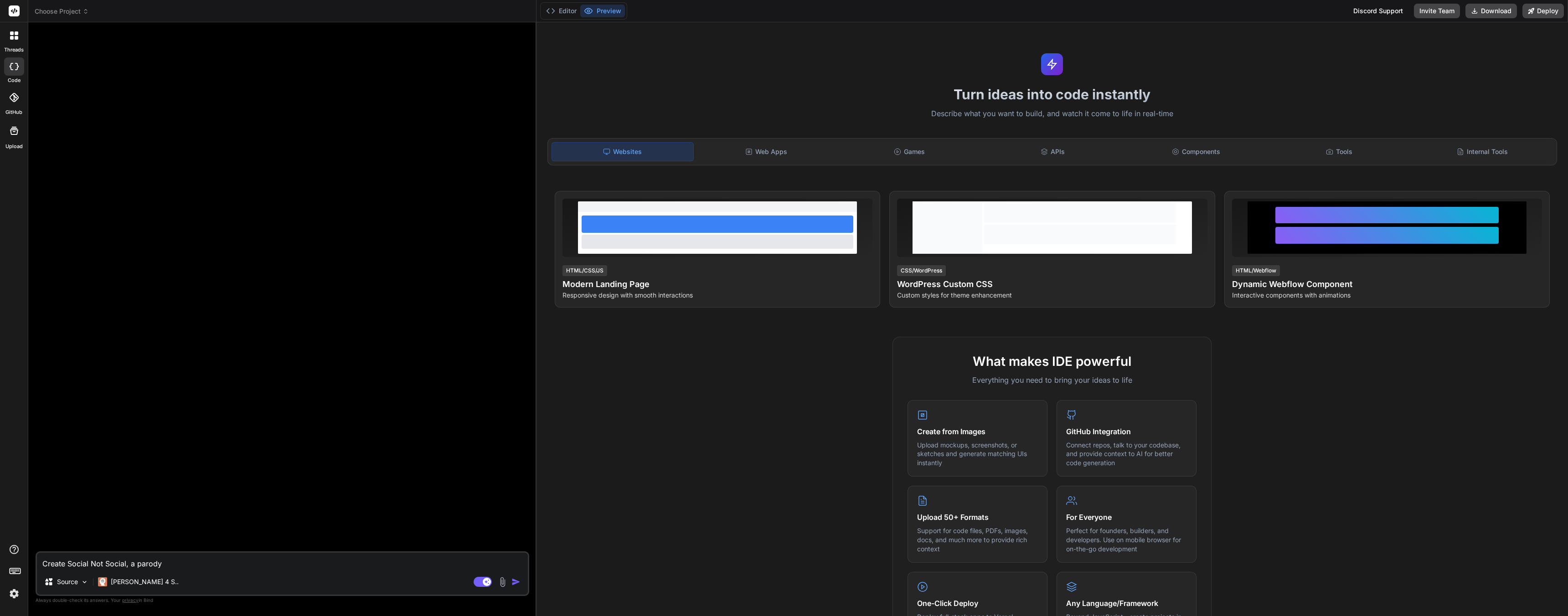
type textarea "Create Social Not Social, a parody s"
type textarea "x"
type textarea "Create Social Not Social, a parody so"
type textarea "x"
type textarea "Create Social Not Social, a parody soc"
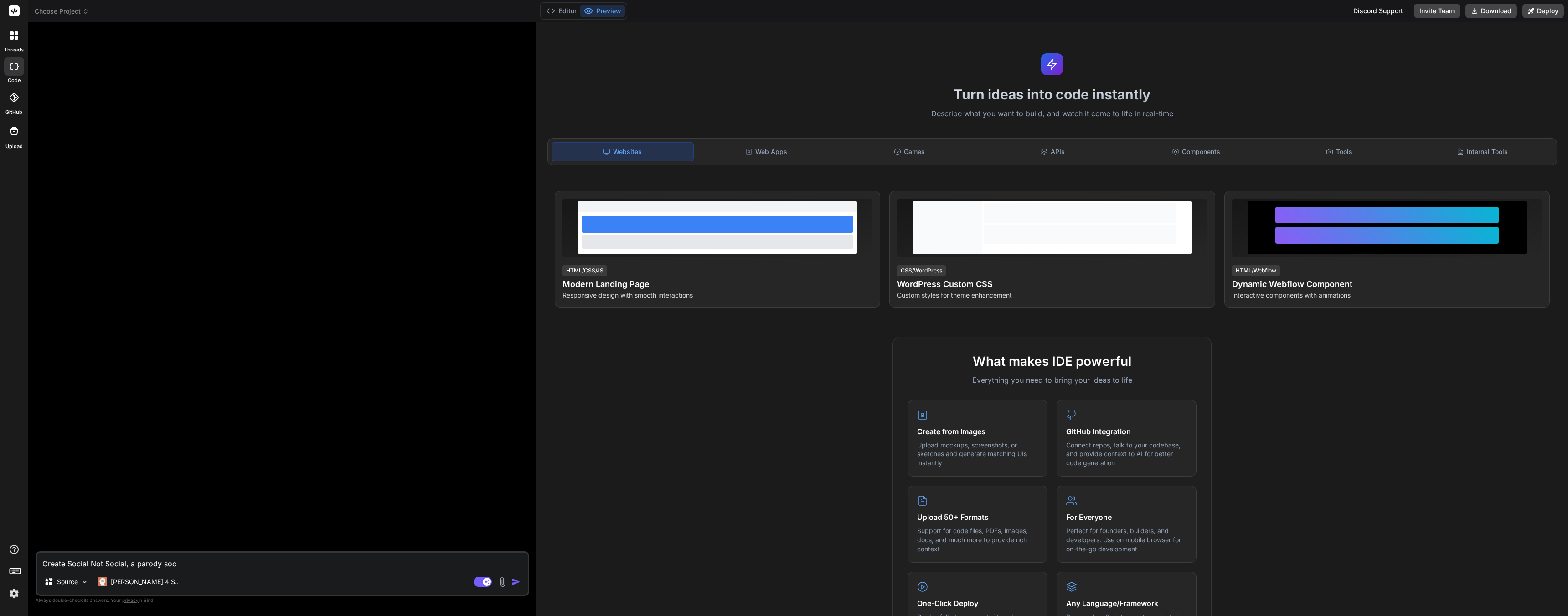
type textarea "x"
type textarea "Create Social Not Social, a parody soci"
type textarea "x"
type textarea "Create Social Not Social, a parody [PERSON_NAME]"
type textarea "x"
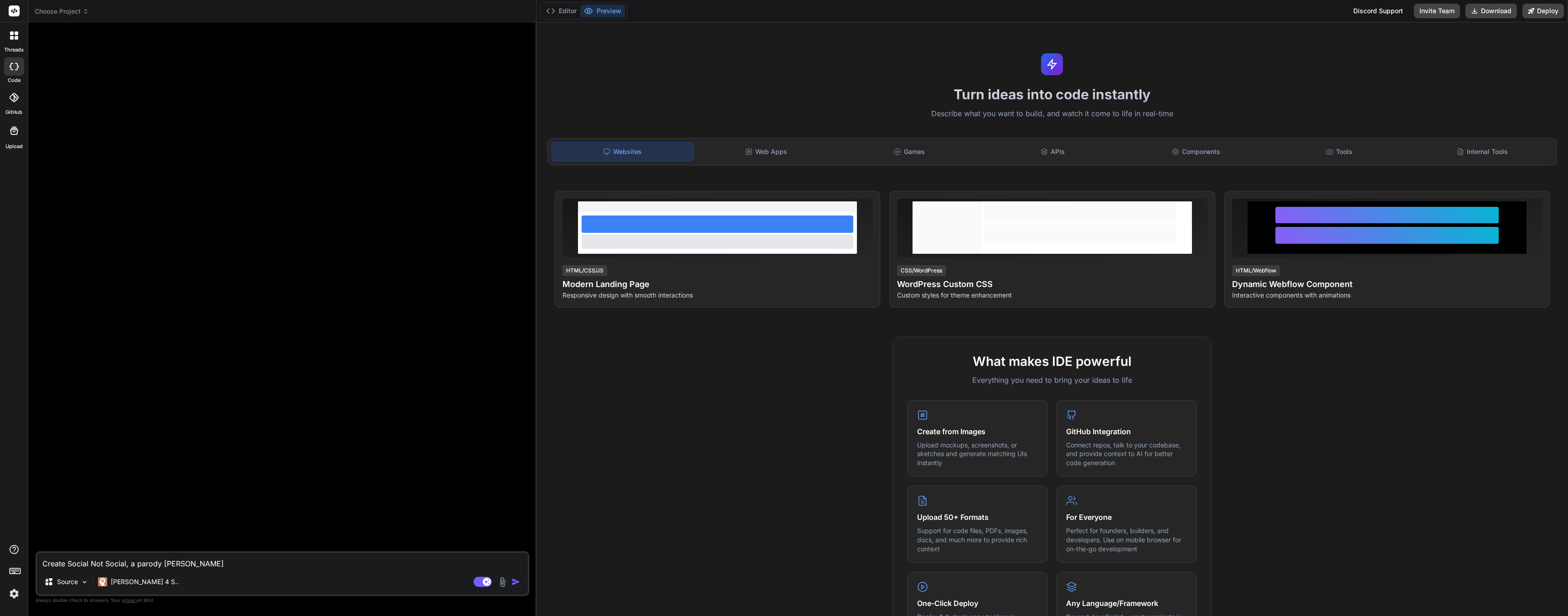
type textarea "Create Social Not Social, a parody social"
type textarea "x"
type textarea "Create Social Not Social, a parody social"
type textarea "x"
type textarea "Create Social Not Social, a parody social m"
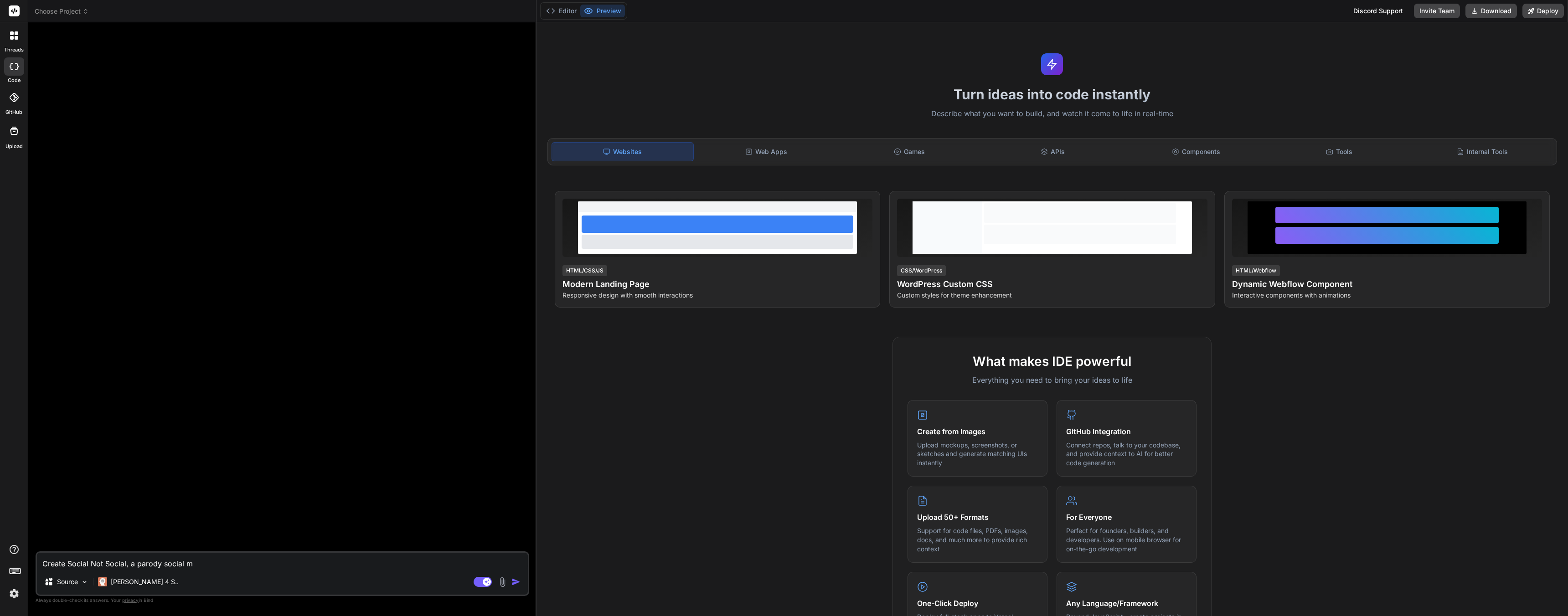
type textarea "x"
type textarea "Create Social Not Social, a parody social me"
type textarea "x"
type textarea "Create Social Not Social, a parody social med"
type textarea "x"
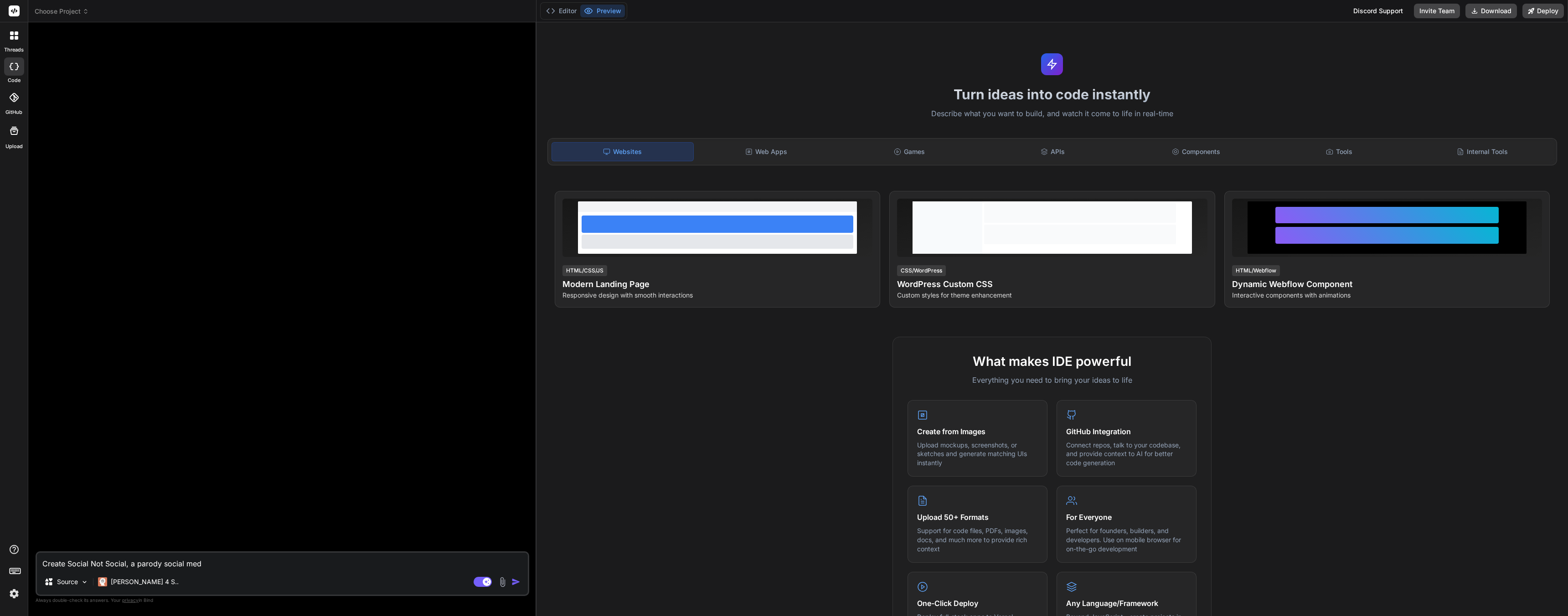
type textarea "Create Social Not Social, a parody social medi"
type textarea "x"
type textarea "Create Social Not Social, a parody social media"
type textarea "x"
type textarea "Create Social Not Social, a parody social media"
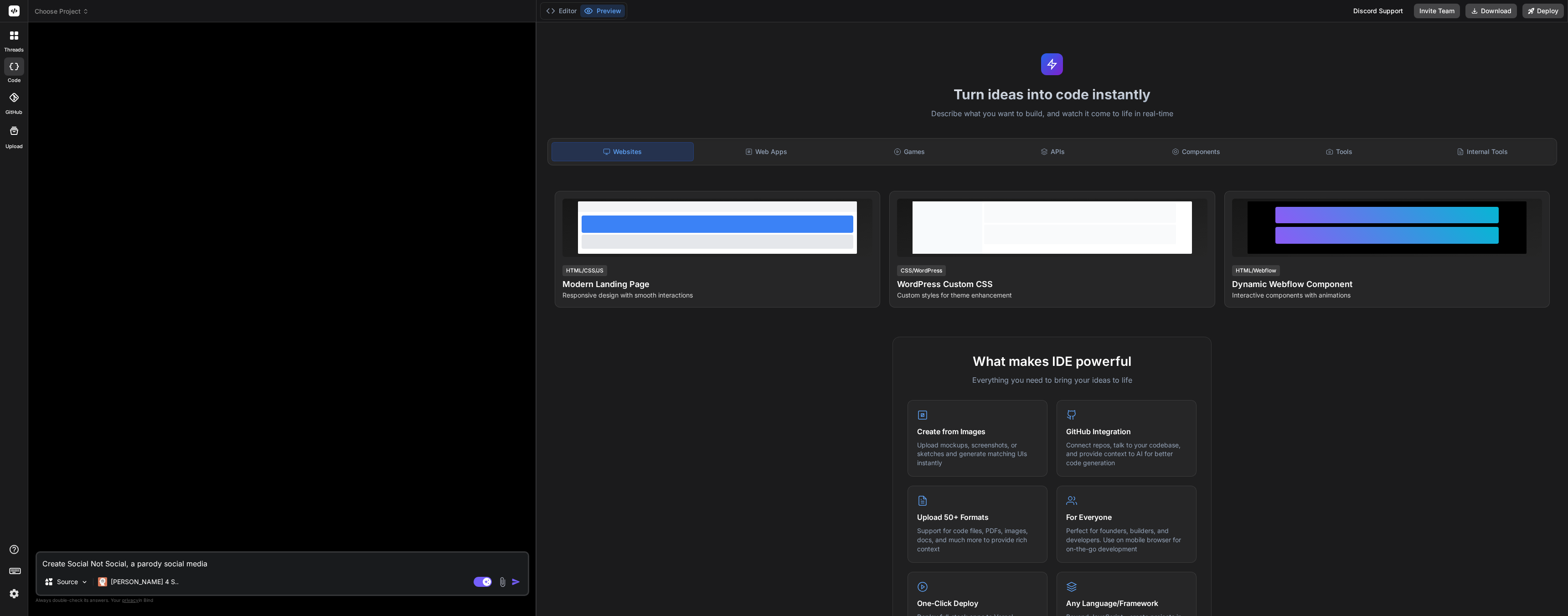
type textarea "x"
type textarea "Create Social Not Social, a parody social media a"
type textarea "x"
type textarea "Create Social Not Social, a parody social media ap"
type textarea "x"
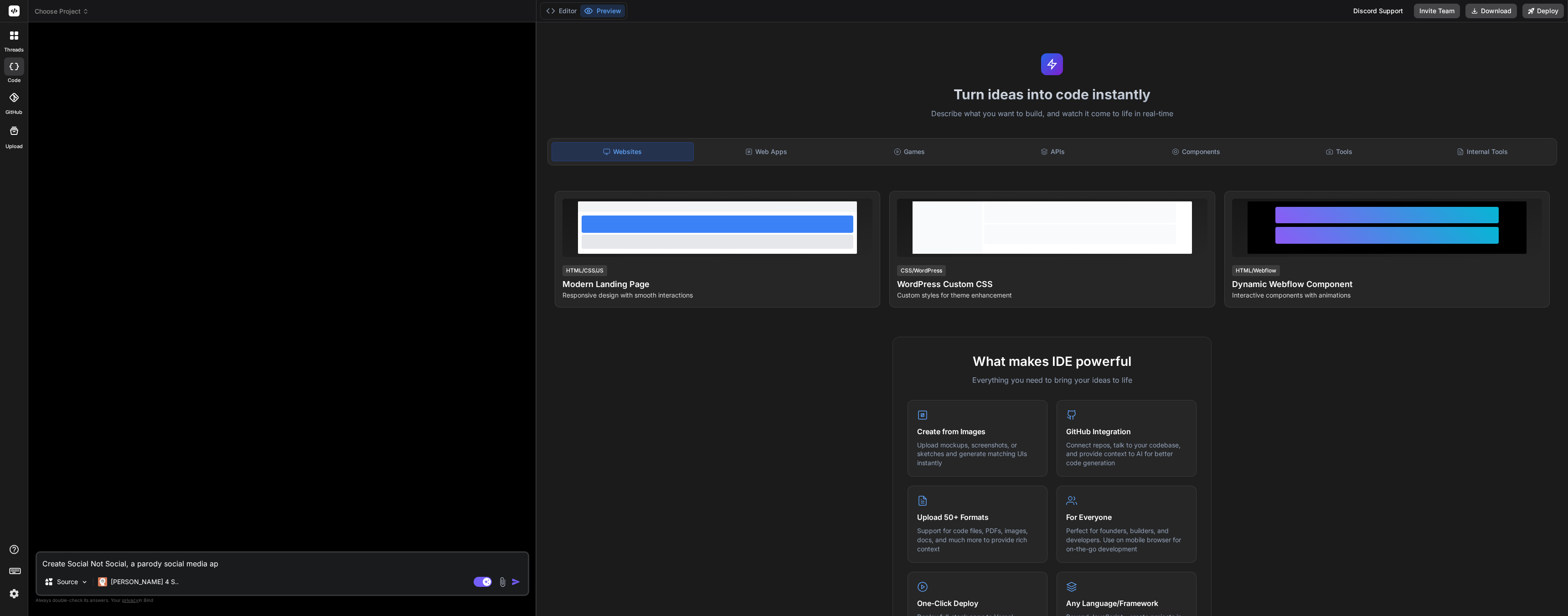
type textarea "Create Social Not Social, a parody social media app"
type textarea "x"
type textarea "Create Social Not Social, a parody social media app"
type textarea "x"
type textarea "Create Social Not Social, a parody social media app th"
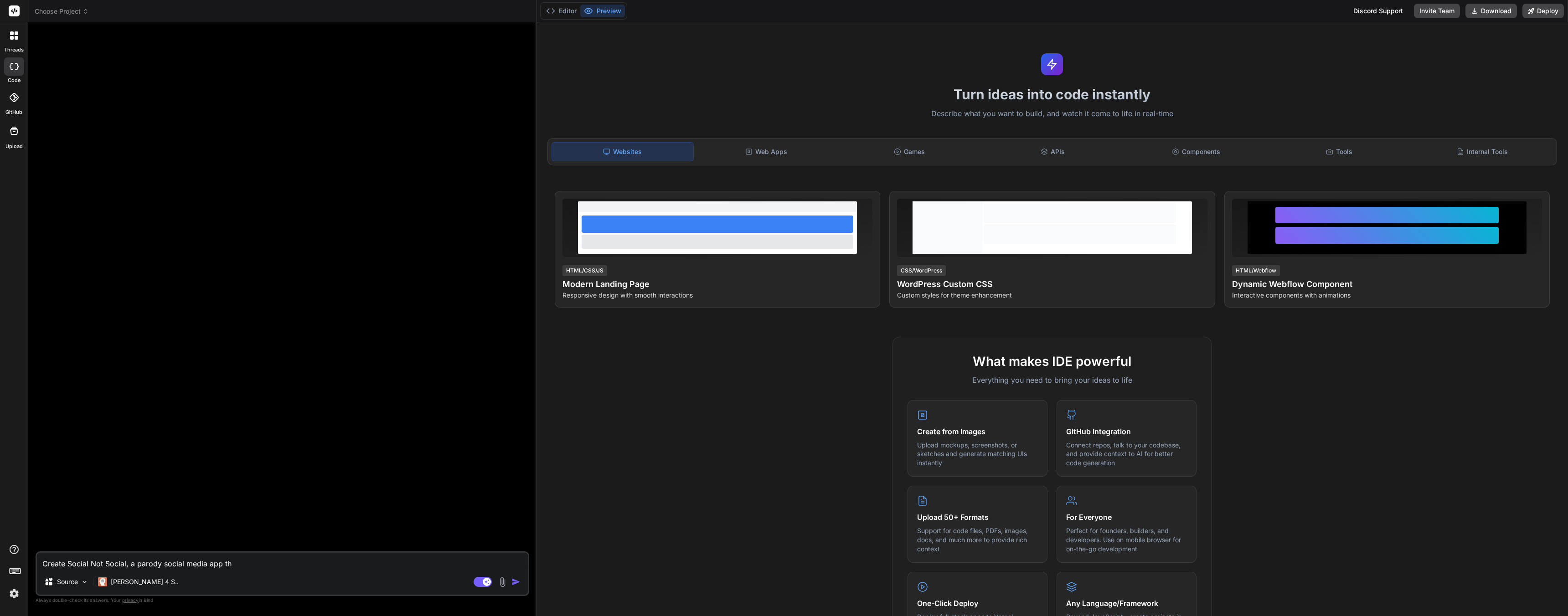
type textarea "x"
type textarea "Create Social Not Social, a parody social media app tha"
type textarea "x"
type textarea "Create Social Not Social, a parody social media app that"
type textarea "x"
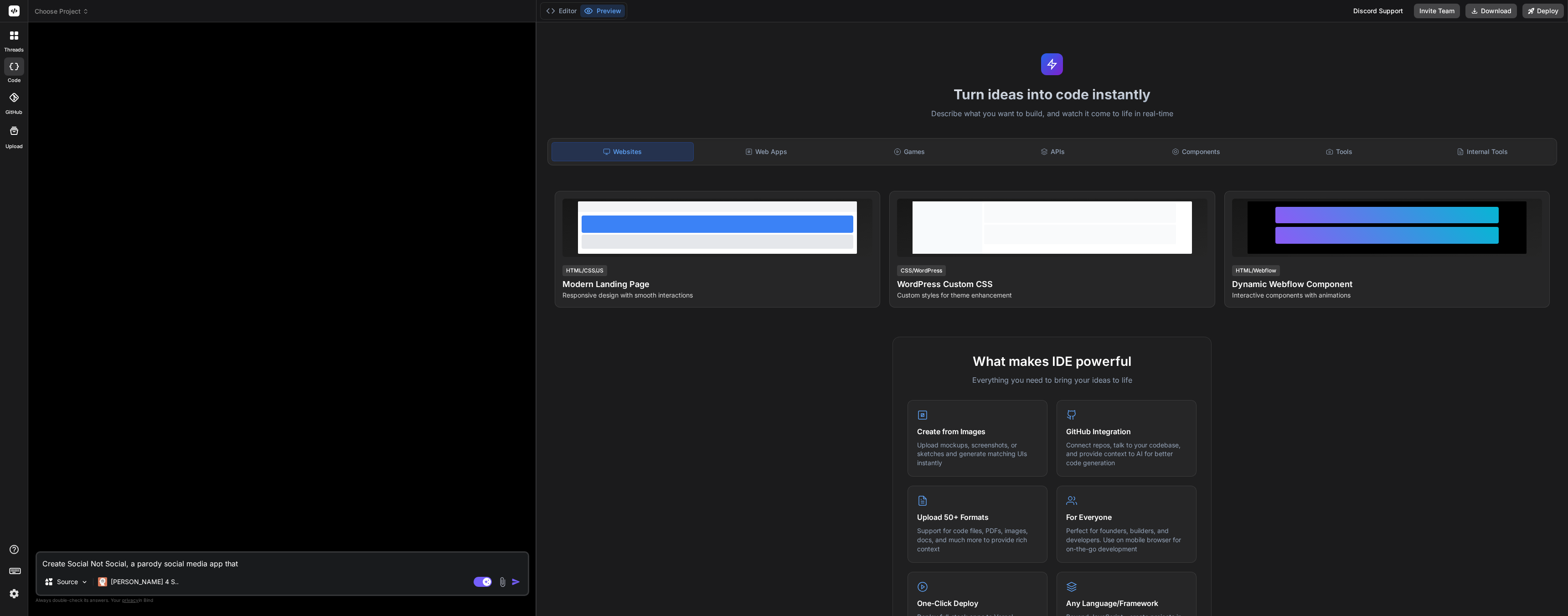
type textarea "Create Social Not Social, a parody social media app that"
type textarea "x"
type textarea "Create Social Not Social, a parody social media app that u"
type textarea "x"
type textarea "Create Social Not Social, a parody social media app that us"
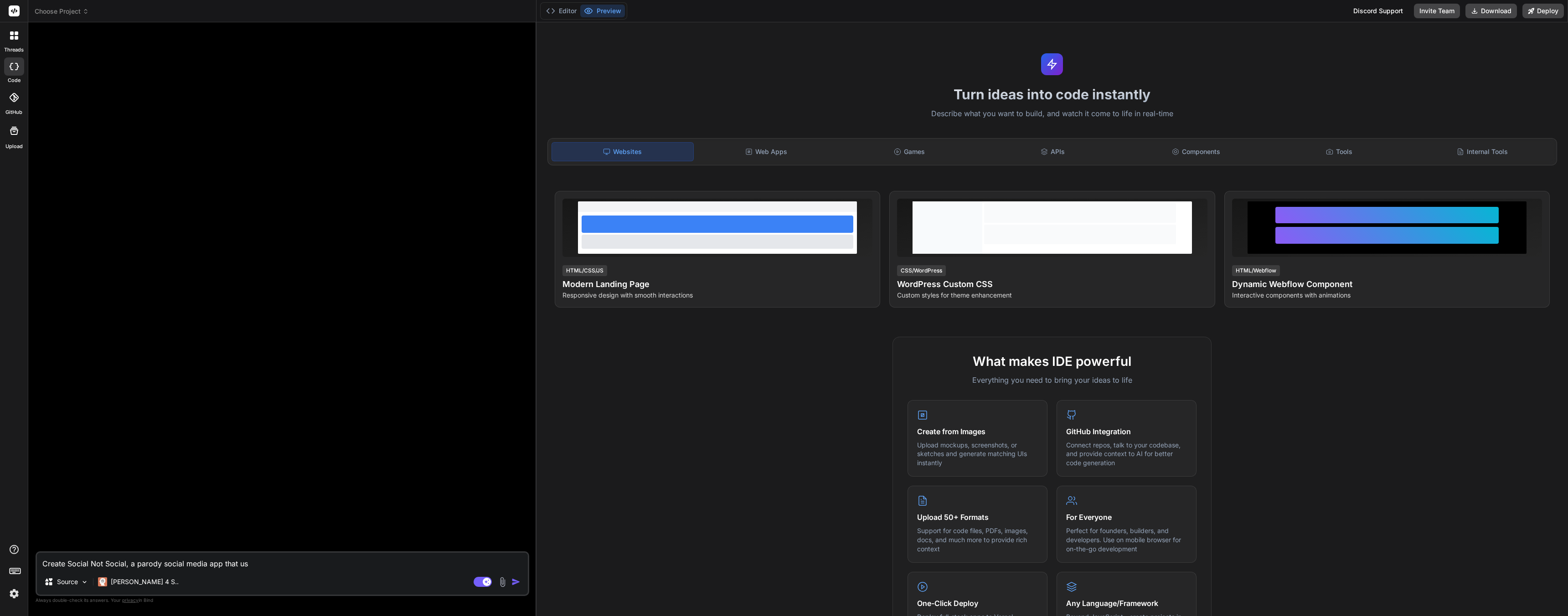
type textarea "x"
type textarea "Create Social Not Social, a parody social media app that use"
type textarea "x"
type textarea "Create Social Not Social, a parody social media app that user"
type textarea "x"
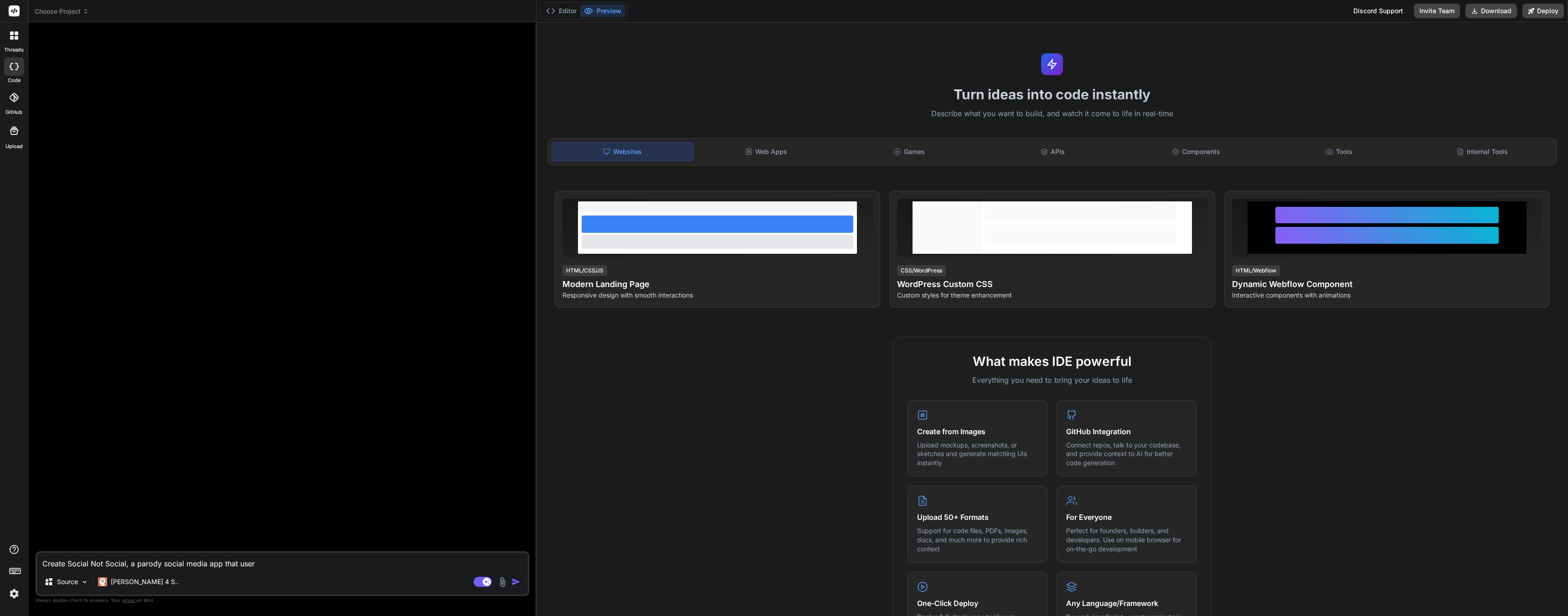
type textarea "Create Social Not Social, a parody social media app that users"
type textarea "x"
type textarea "Create Social Not Social, a parody social media app that users"
type textarea "x"
type textarea "Create Social Not Social, a parody social media app that users ca"
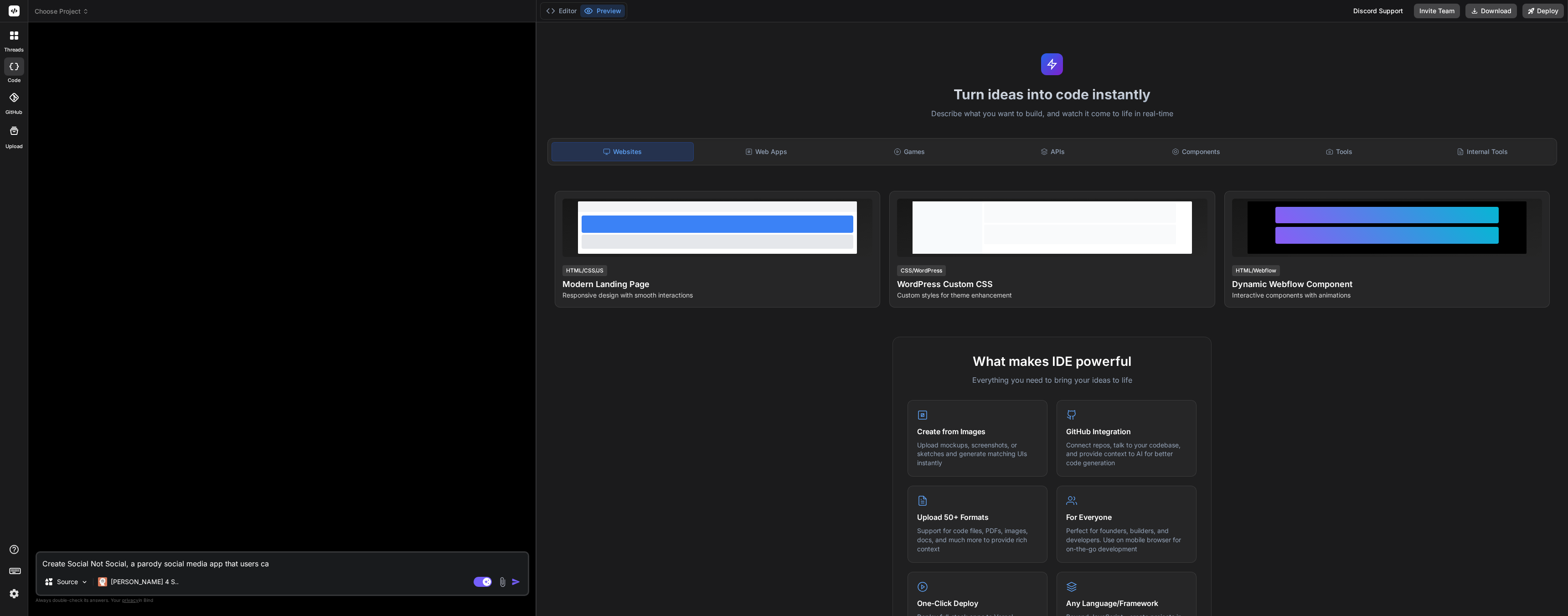
type textarea "x"
type textarea "Create Social Not Social, a parody social media app that users can"
type textarea "x"
type textarea "Create Social Not Social, a parody social media app that users can"
type textarea "x"
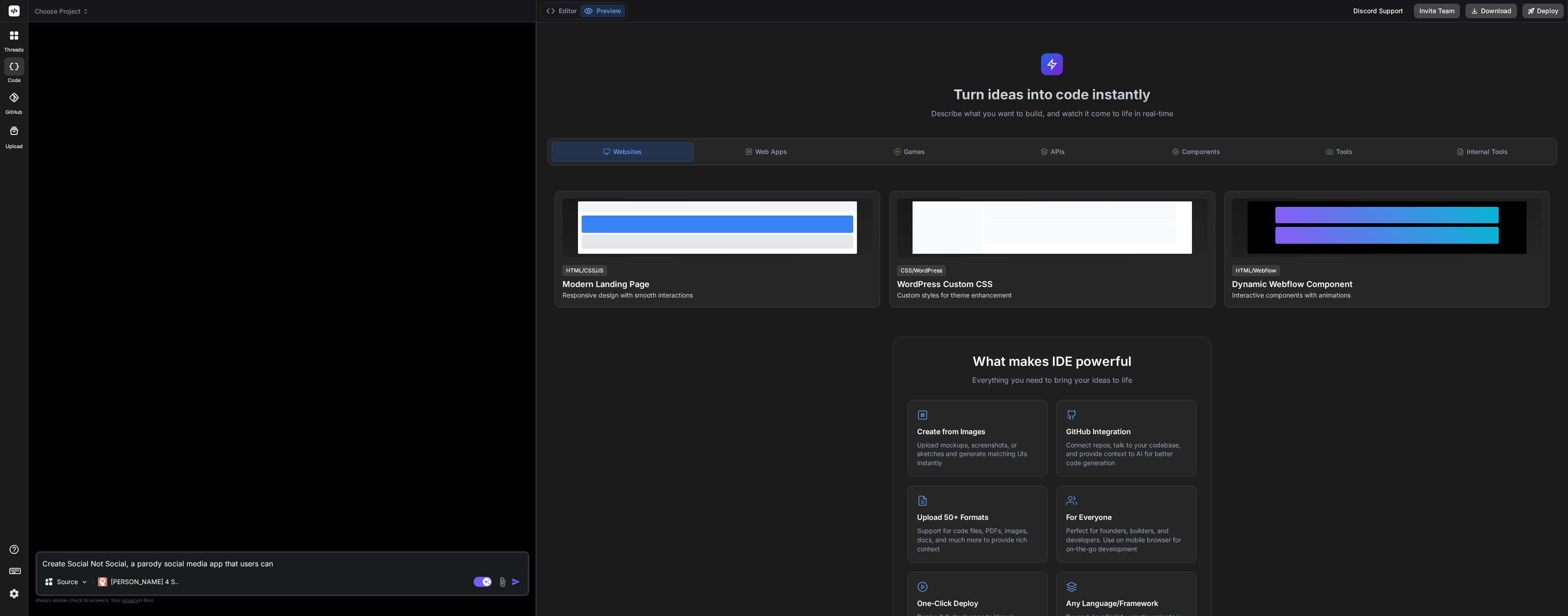
type textarea "Create Social Not Social, a parody social media app that users can s"
type textarea "x"
type textarea "Create Social Not Social, a parody social media app that users can si"
type textarea "x"
type textarea "Create Social Not Social, a parody social media app that users can sign"
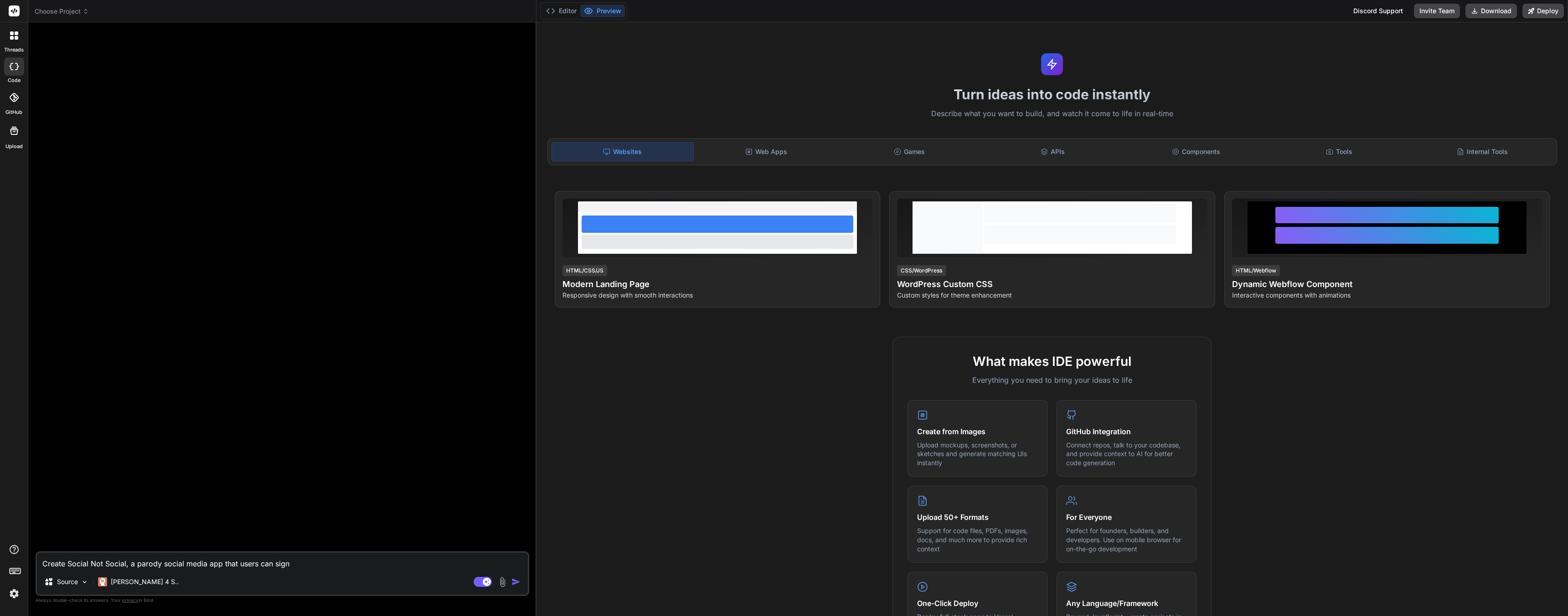
type textarea "x"
type textarea "Create Social Not Social, a parody social media app that users can sign"
type textarea "x"
type textarea "Create Social Not Social, a parody social media app that users can sign o"
type textarea "x"
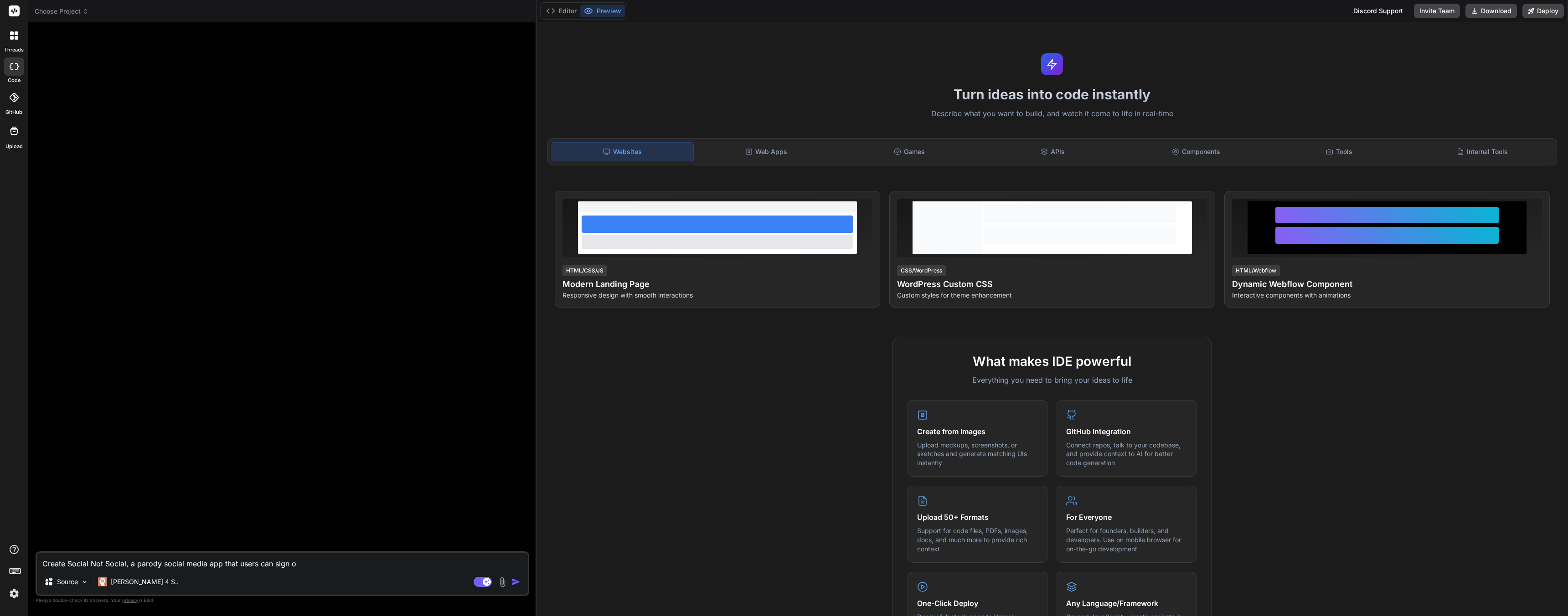
type textarea "Create Social Not Social, a parody social media app that users can sign on"
type textarea "x"
type textarea "Create Social Not Social, a parody social media app that users can sign ont"
type textarea "x"
type textarea "Create Social Not Social, a parody social media app that users can sign onto"
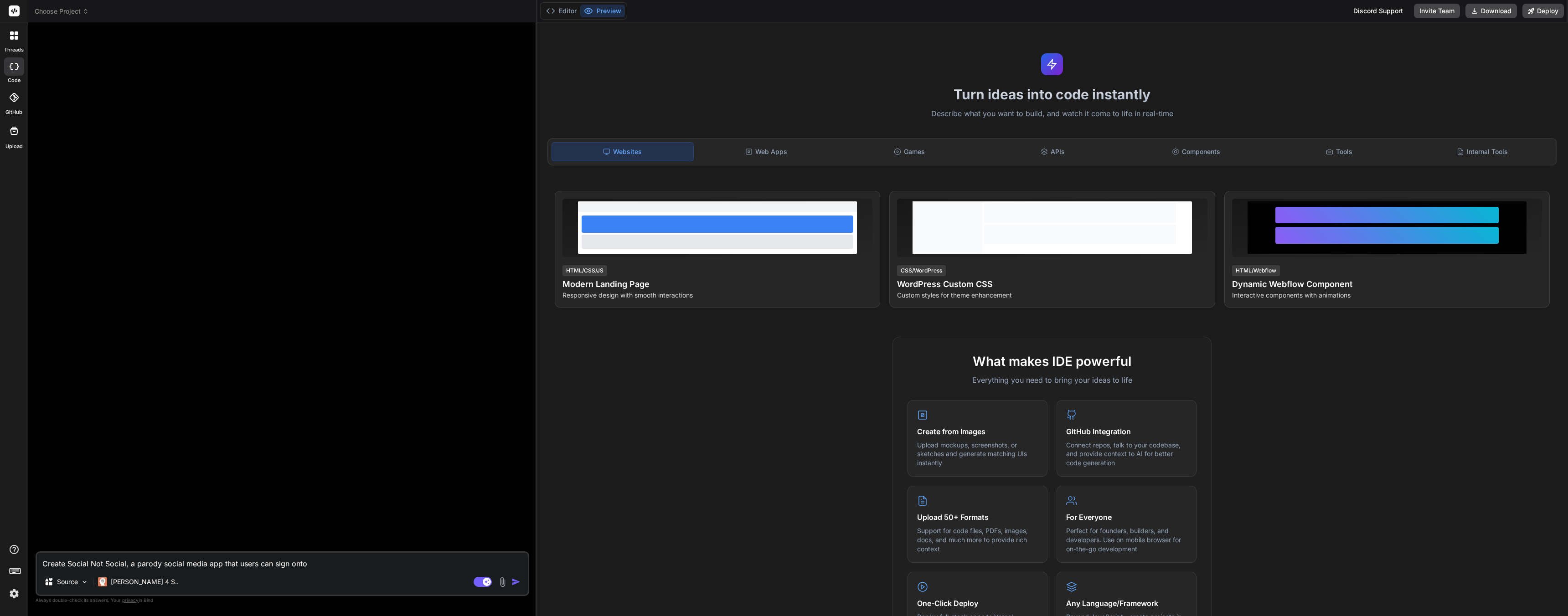
type textarea "x"
type textarea "Create Social Not Social, a parody social media app that users can sign onto"
type textarea "x"
type textarea "Create Social Not Social, a parody social media app that users can sign onto b"
type textarea "x"
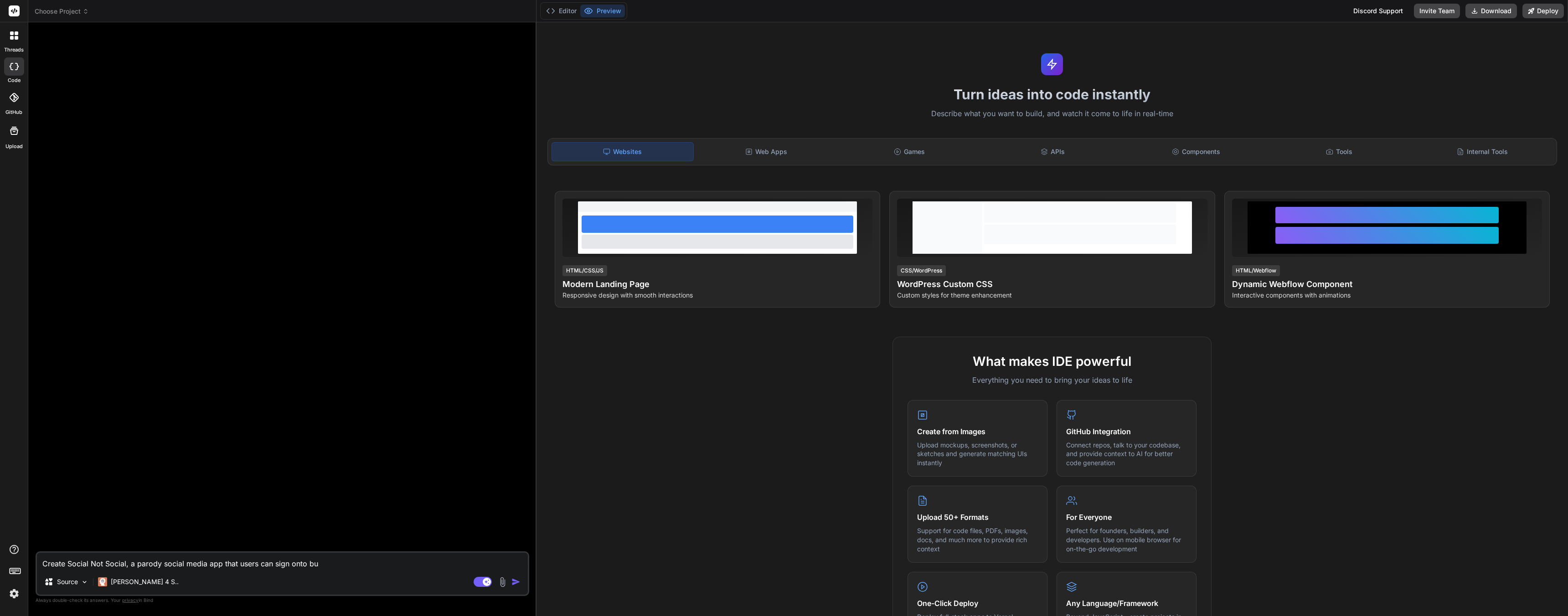
type textarea "Create Social Not Social, a parody social media app that users can sign onto but"
type textarea "x"
type textarea "Create Social Not Social, a parody social media app that users can sign onto but"
type textarea "x"
type textarea "Create Social Not Social, a parody social media app that users can sign onto bu…"
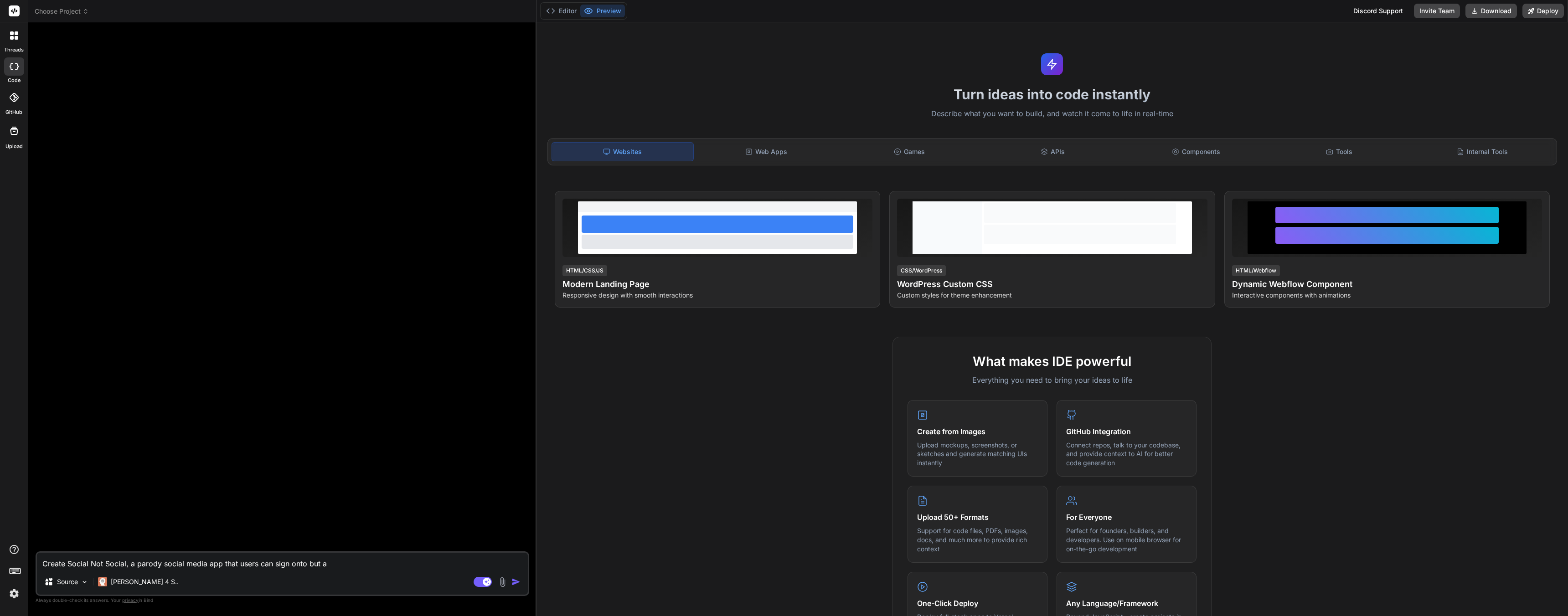
type textarea "x"
type textarea "Create Social Not Social, a parody social media app that users can sign onto bu…"
type textarea "x"
type textarea "Create Social Not Social, a parody social media app that users can sign onto bu…"
type textarea "x"
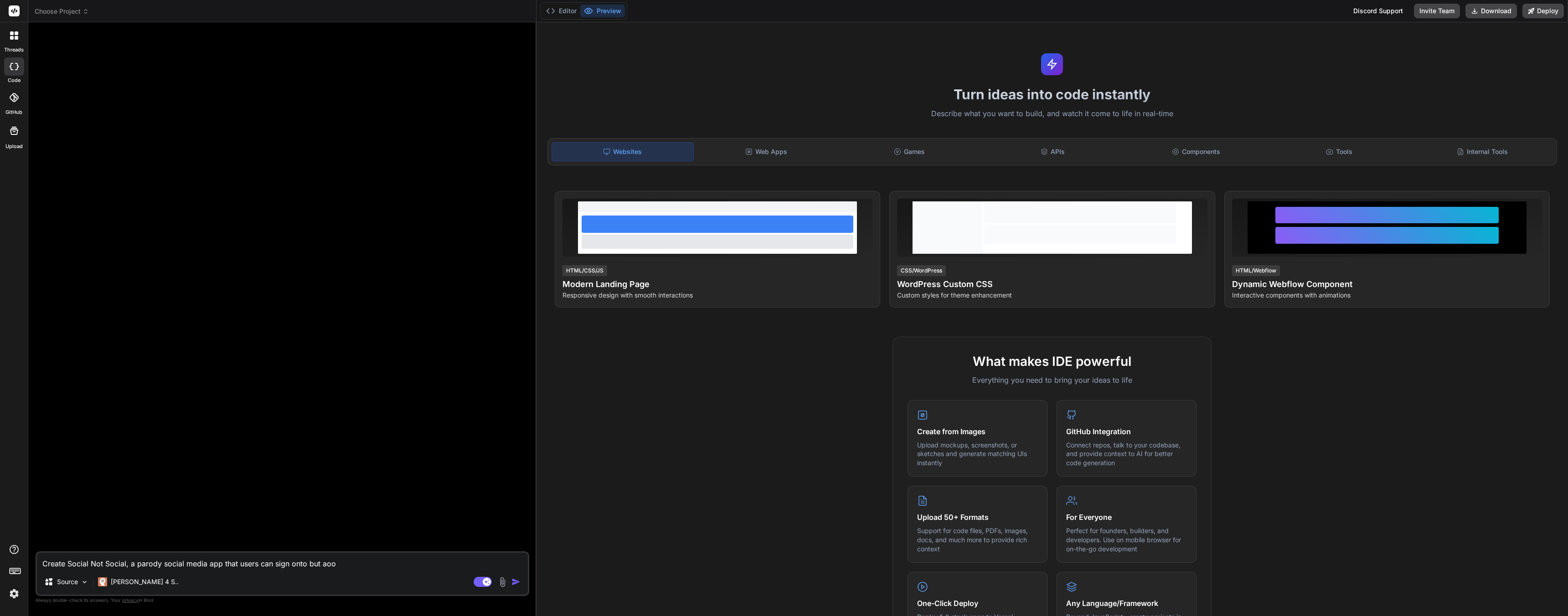
type textarea "Create Social Not Social, a parody social media app that users can sign onto bu…"
type textarea "x"
type textarea "Create Social Not Social, a parody social media app that users can sign onto bu…"
type textarea "x"
type textarea "Create Social Not Social, a parody social media app that users can sign onto bu…"
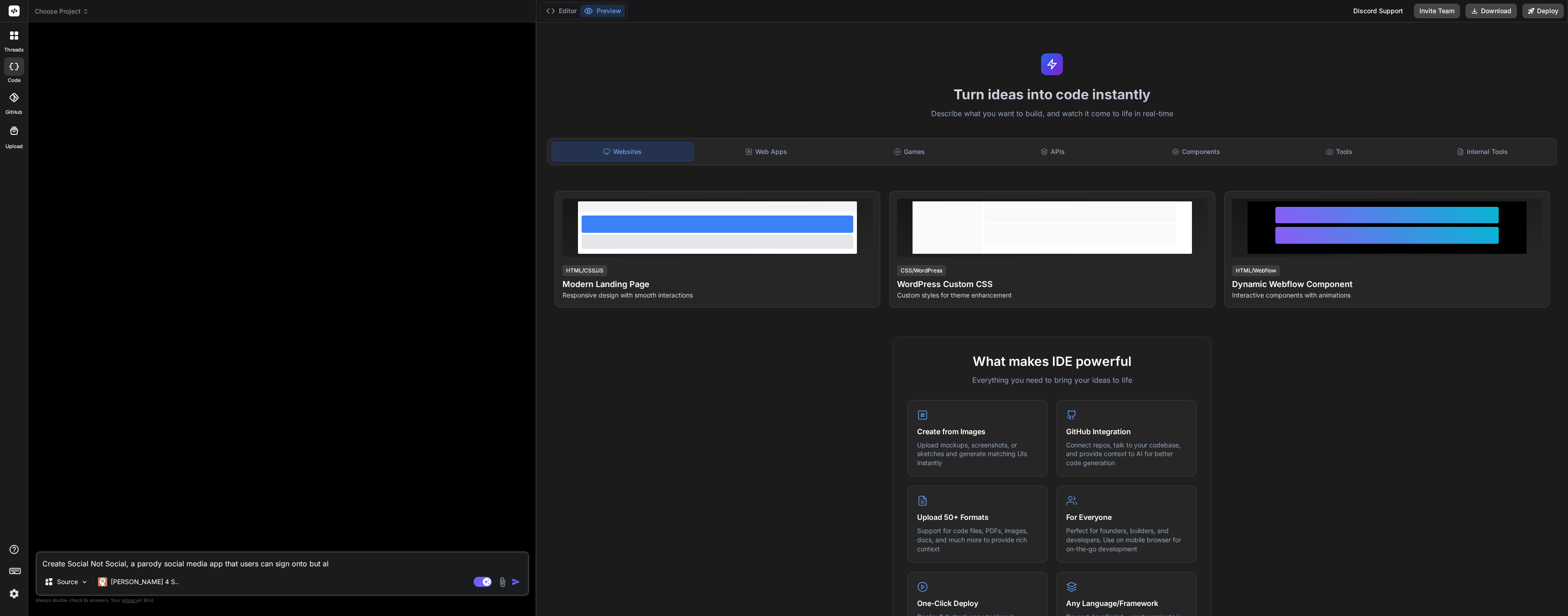
type textarea "x"
type textarea "Create Social Not Social, a parody social media app that users can sign onto bu…"
type textarea "x"
type textarea "Create Social Not Social, a parody social media app that users can sign onto bu…"
type textarea "x"
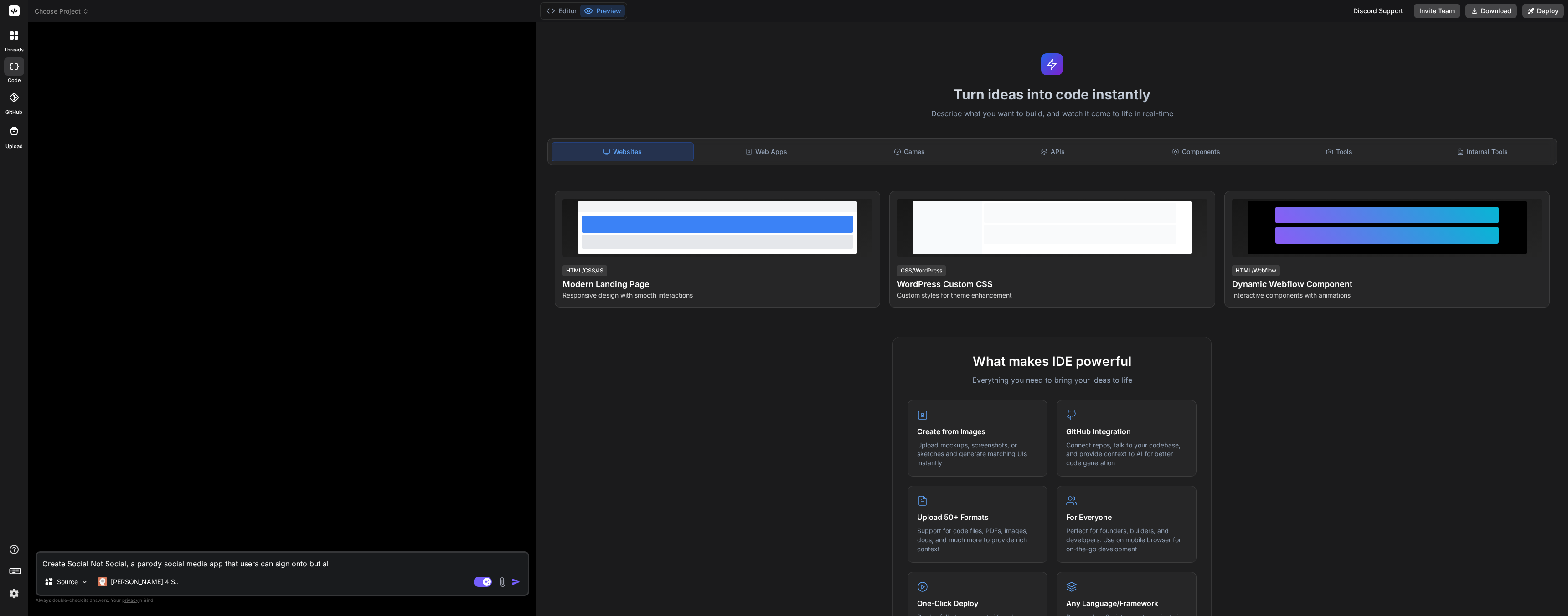
type textarea "Create Social Not Social, a parody social media app that users can sign onto bu…"
type textarea "x"
type textarea "Create Social Not Social, a parody social media app that users can sign onto bu…"
type textarea "x"
type textarea "Create Social Not Social, a parody social media app that users can sign onto bu…"
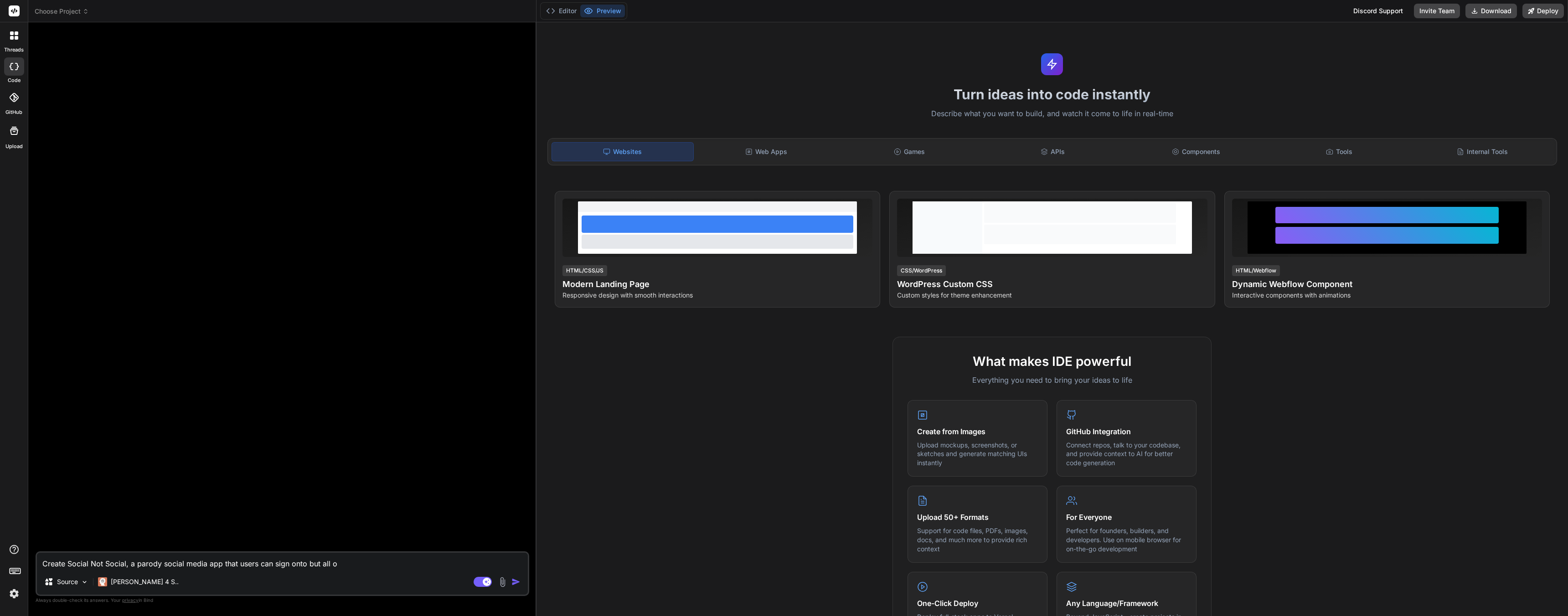
type textarea "x"
type textarea "Create Social Not Social, a parody social media app that users can sign onto bu…"
type textarea "x"
type textarea "Create Social Not Social, a parody social media app that users can sign onto bu…"
type textarea "x"
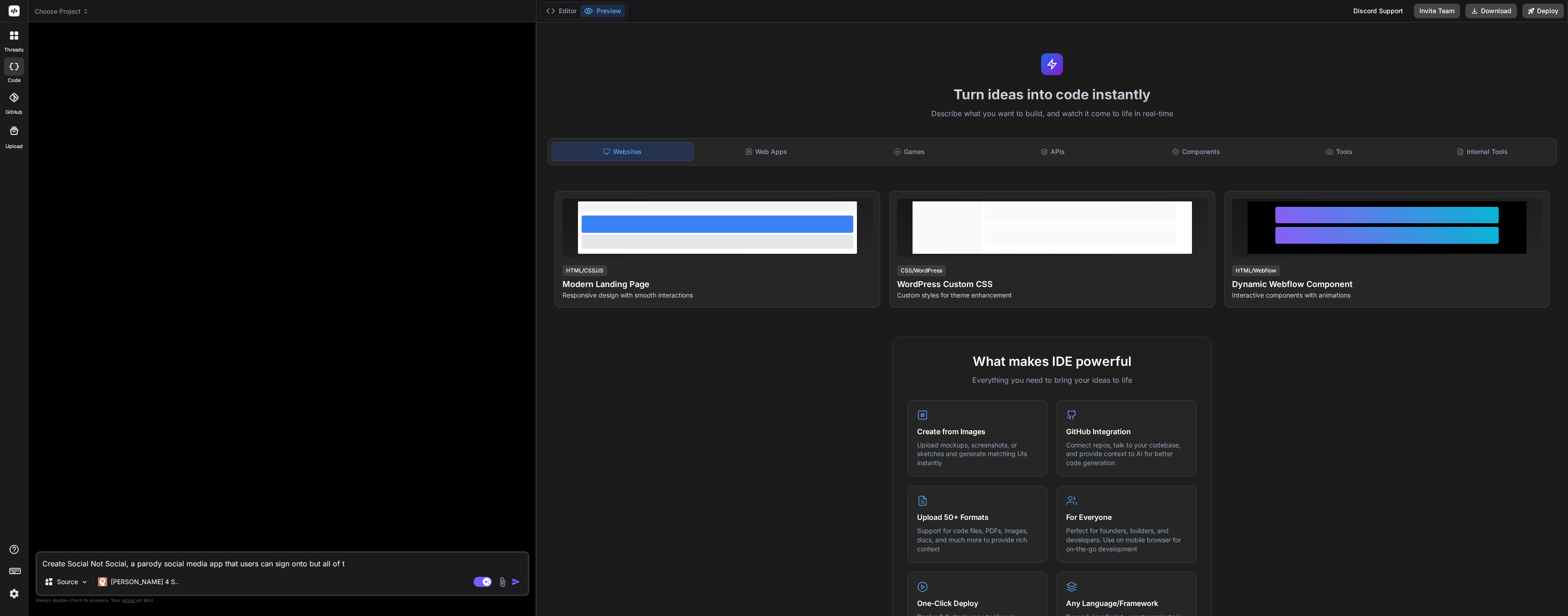
type textarea "Create Social Not Social, a parody social media app that users can sign onto bu…"
type textarea "x"
type textarea "Create Social Not Social, a parody social media app that users can sign onto bu…"
type textarea "x"
type textarea "Create Social Not Social, a parody social media app that users can sign onto bu…"
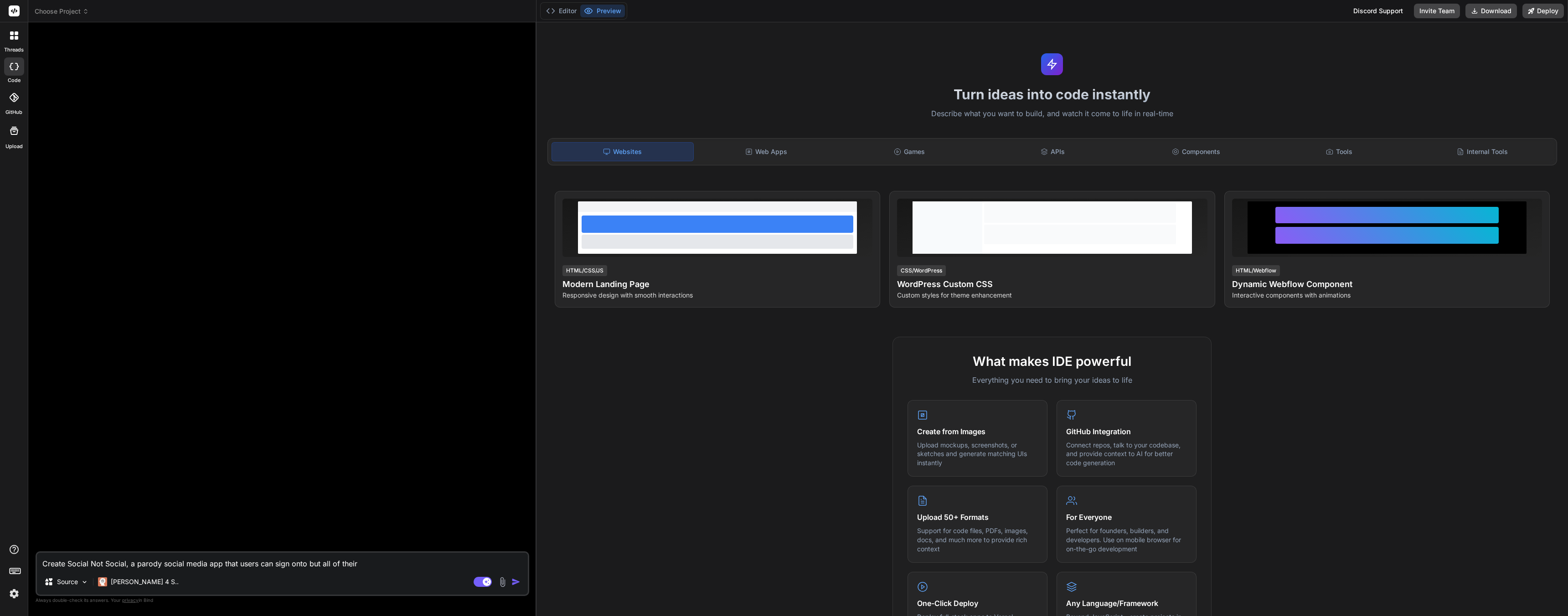
type textarea "x"
type textarea "Create Social Not Social, a parody social media app that users can sign onto bu…"
type textarea "x"
type textarea "Create Social Not Social, a parody social media app that users can sign onto bu…"
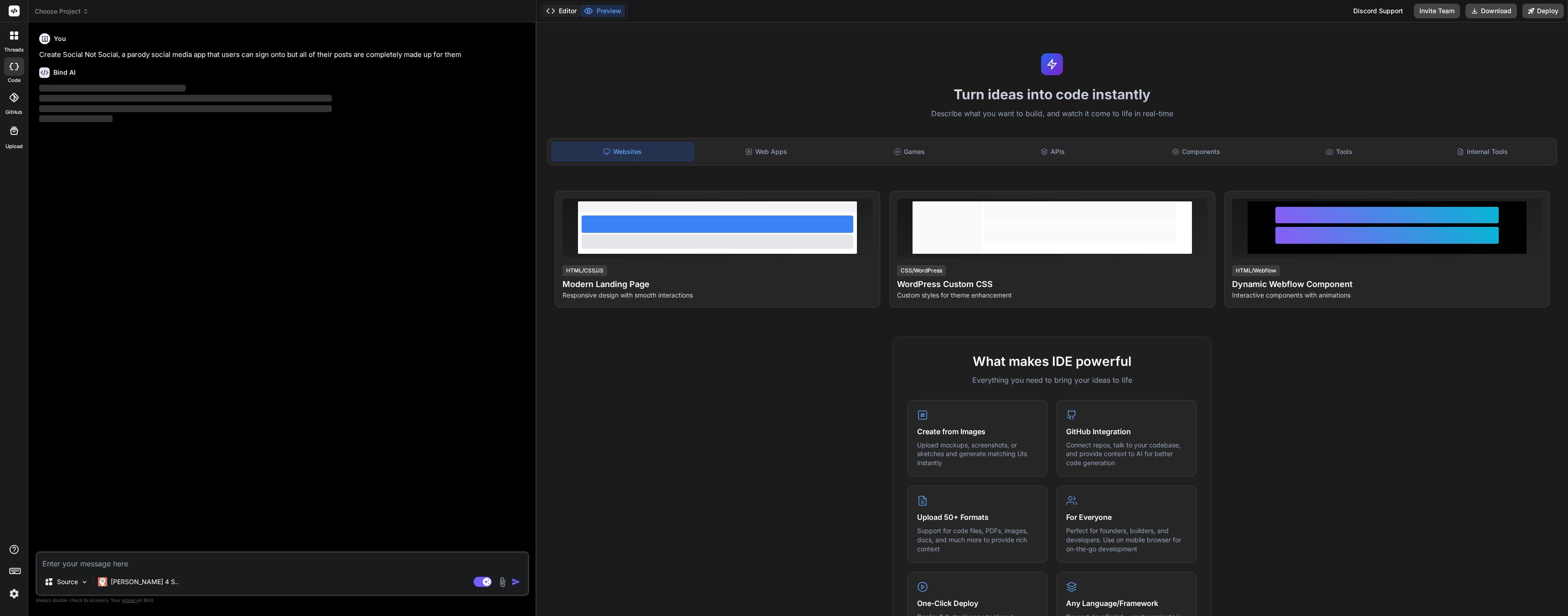
click at [557, 11] on button "Editor" at bounding box center [561, 11] width 38 height 13
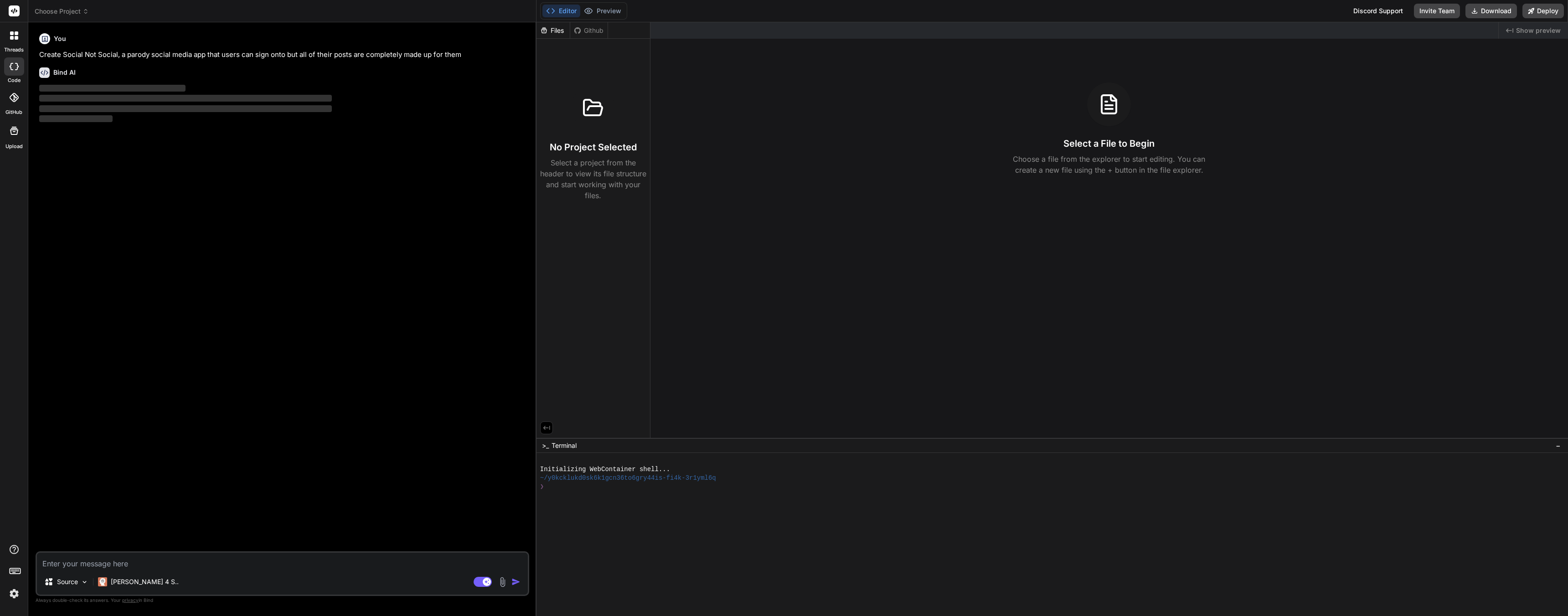
click at [460, 168] on div "You Create Social Not Social, a parody social media app that users can sign ont…" at bounding box center [283, 290] width 492 height 522
click at [592, 14] on icon at bounding box center [589, 11] width 9 height 9
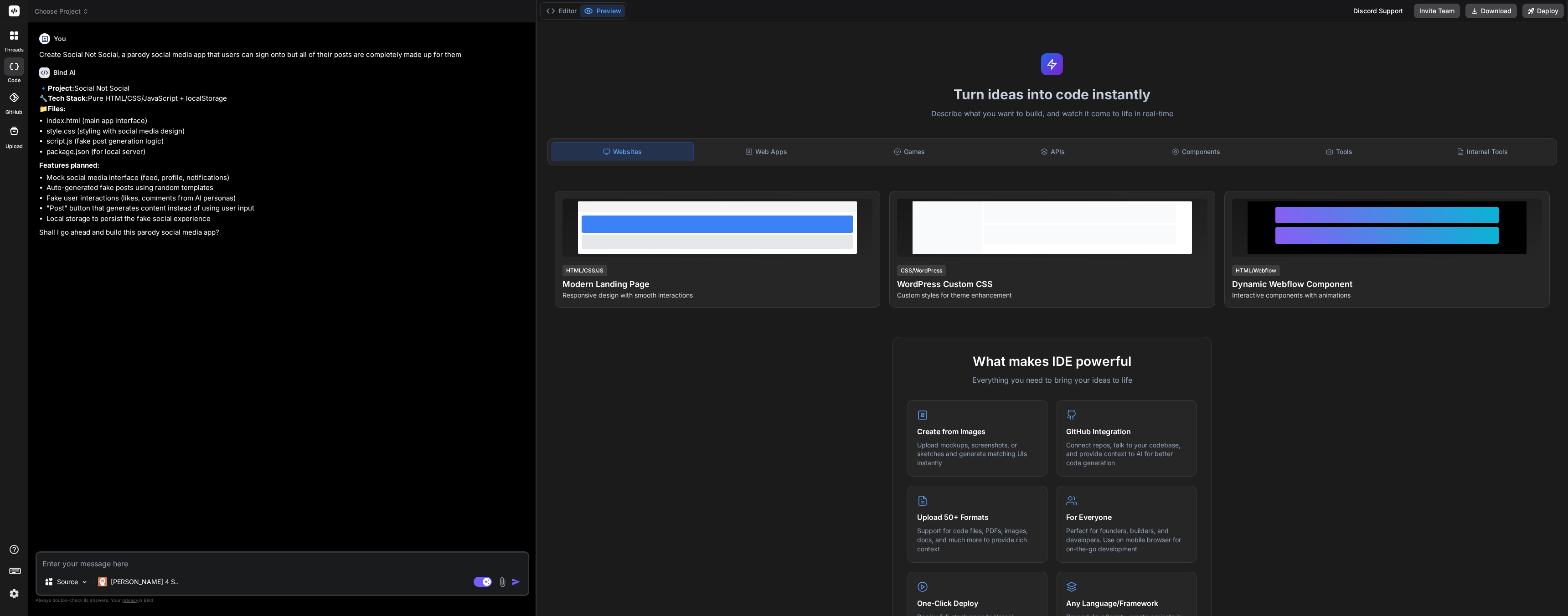
drag, startPoint x: 108, startPoint y: 109, endPoint x: 250, endPoint y: 110, distance: 142.0
click at [250, 110] on p "🔹 Project: Social Not Social 🔧 Tech Stack: Pure HTML/CSS/JavaScript + localStor…" at bounding box center [283, 98] width 488 height 31
drag, startPoint x: 247, startPoint y: 109, endPoint x: 72, endPoint y: 118, distance: 175.2
click at [54, 111] on p "🔹 Project: Social Not Social 🔧 Tech Stack: Pure HTML/CSS/JavaScript + localStor…" at bounding box center [283, 98] width 488 height 31
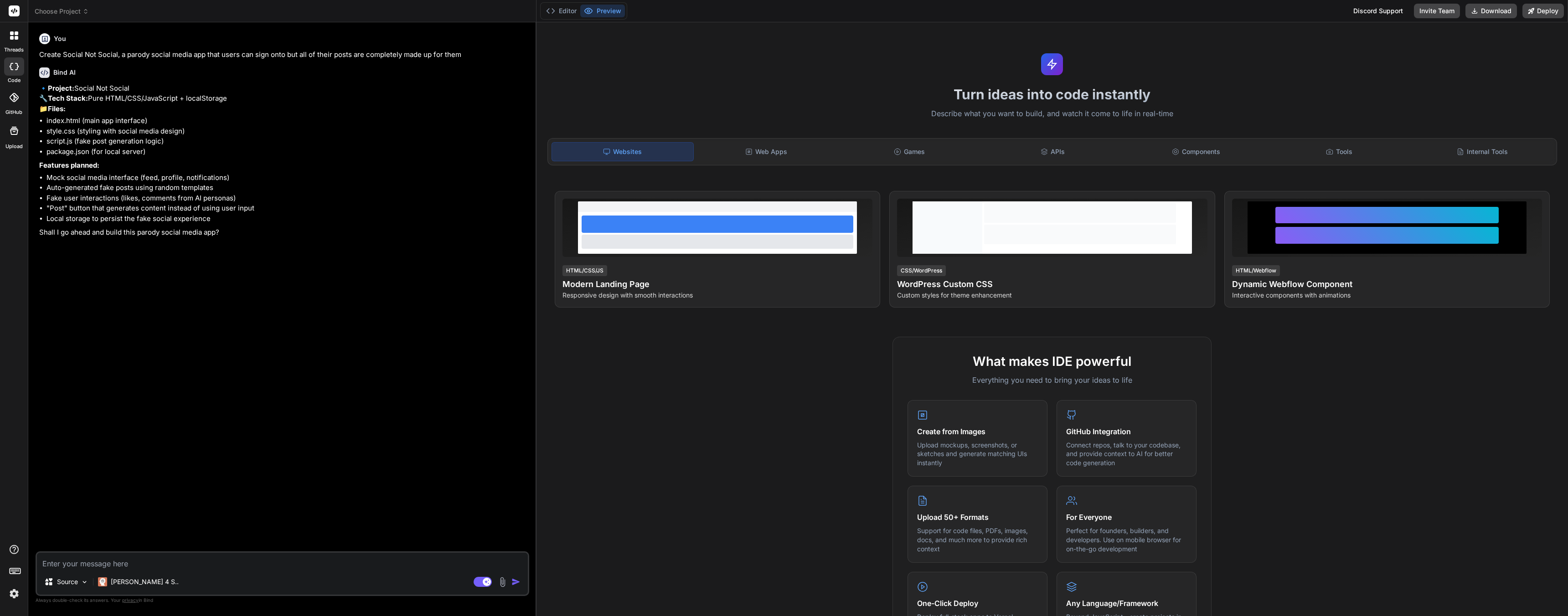
click at [94, 115] on p "🔹 Project: Social Not Social 🔧 Tech Stack: Pure HTML/CSS/JavaScript + localStor…" at bounding box center [283, 98] width 488 height 31
click at [119, 558] on textarea at bounding box center [282, 560] width 491 height 16
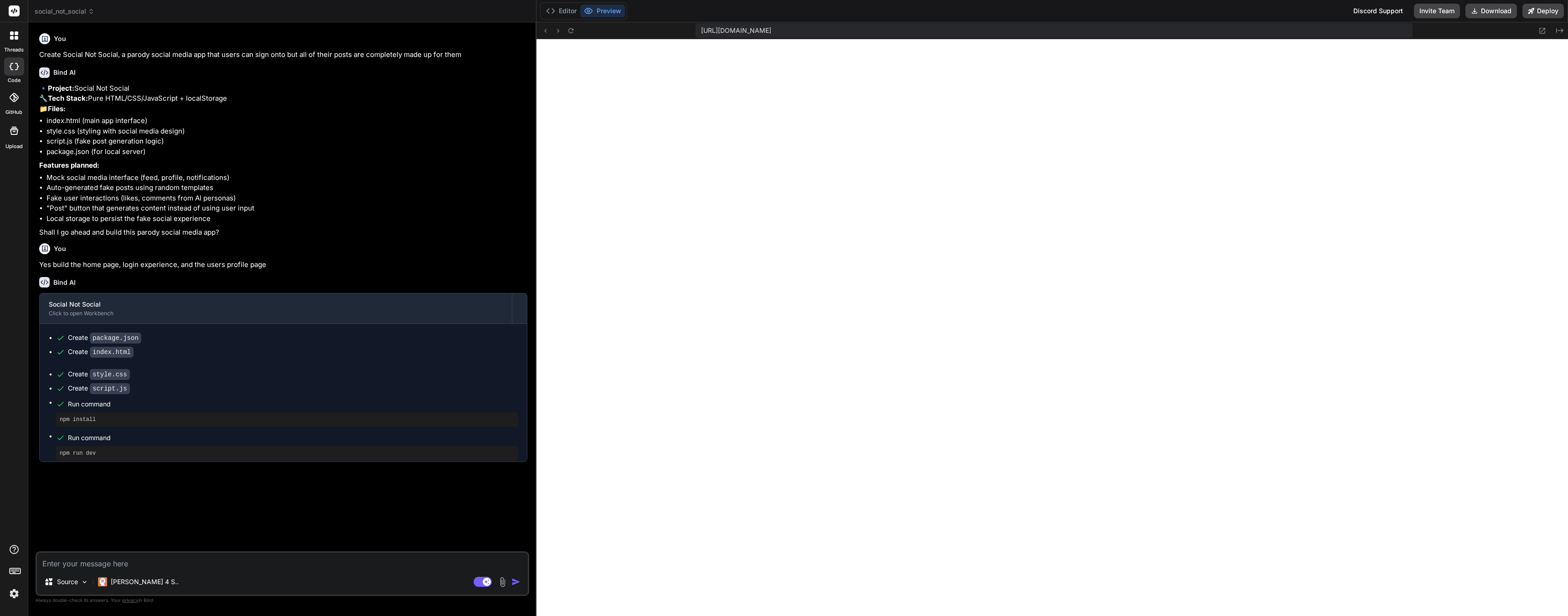
scroll to position [320, 0]
click at [332, 518] on div "You Create Social Not Social, a parody social media app that users can sign ont…" at bounding box center [283, 290] width 492 height 522
click at [145, 581] on p "[PERSON_NAME] 4 S.." at bounding box center [144, 581] width 68 height 9
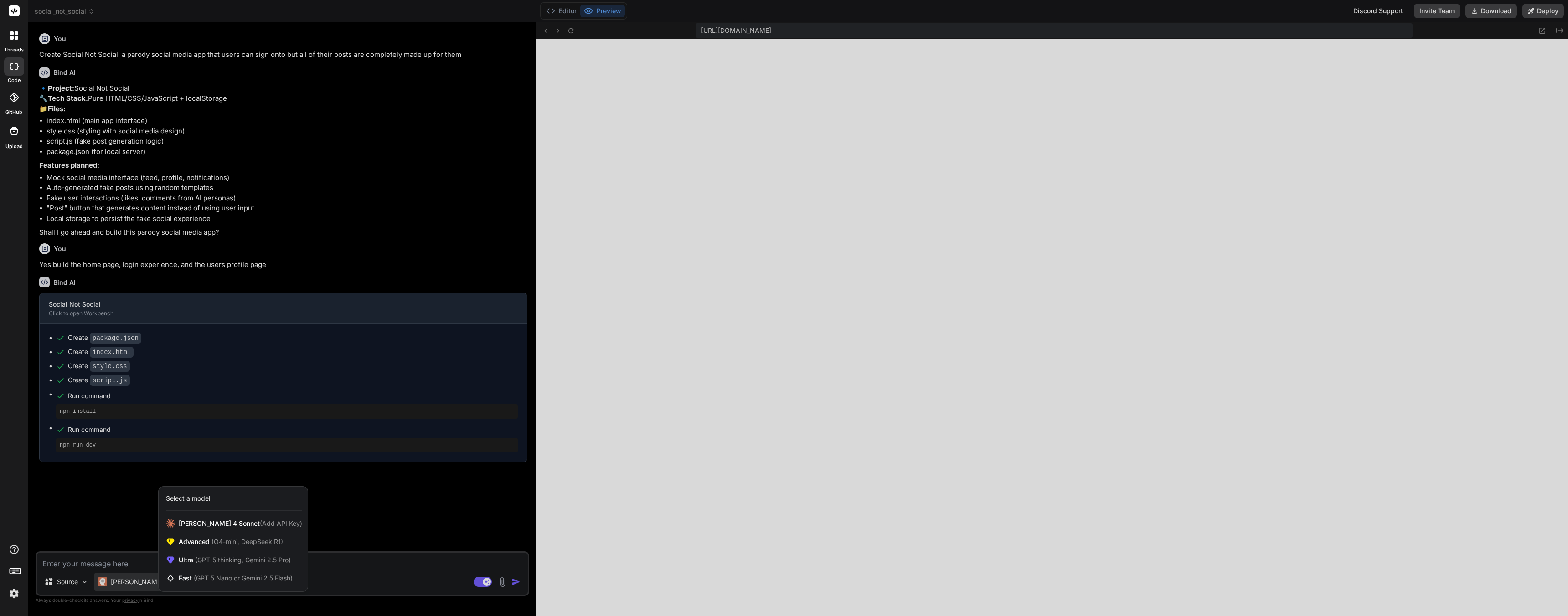
click at [102, 520] on div at bounding box center [784, 308] width 1568 height 616
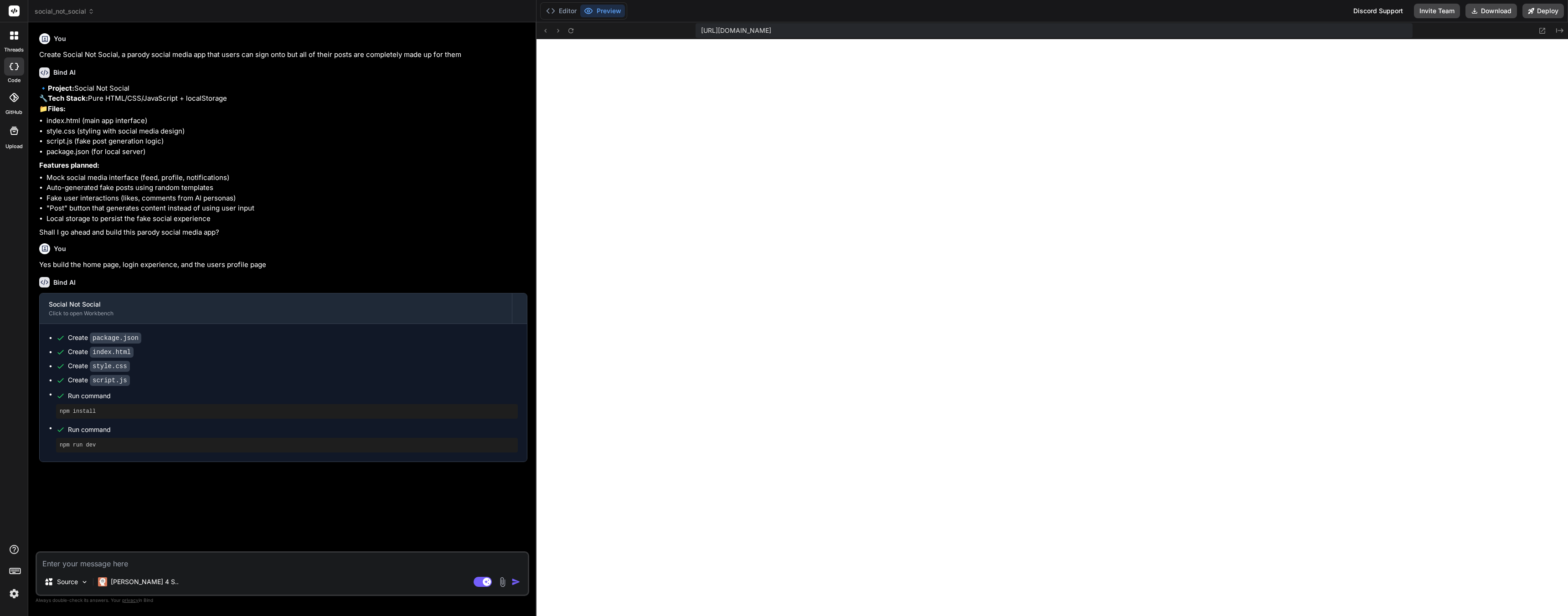
click at [107, 556] on textarea at bounding box center [282, 560] width 491 height 16
click at [107, 559] on textarea at bounding box center [282, 560] width 491 height 16
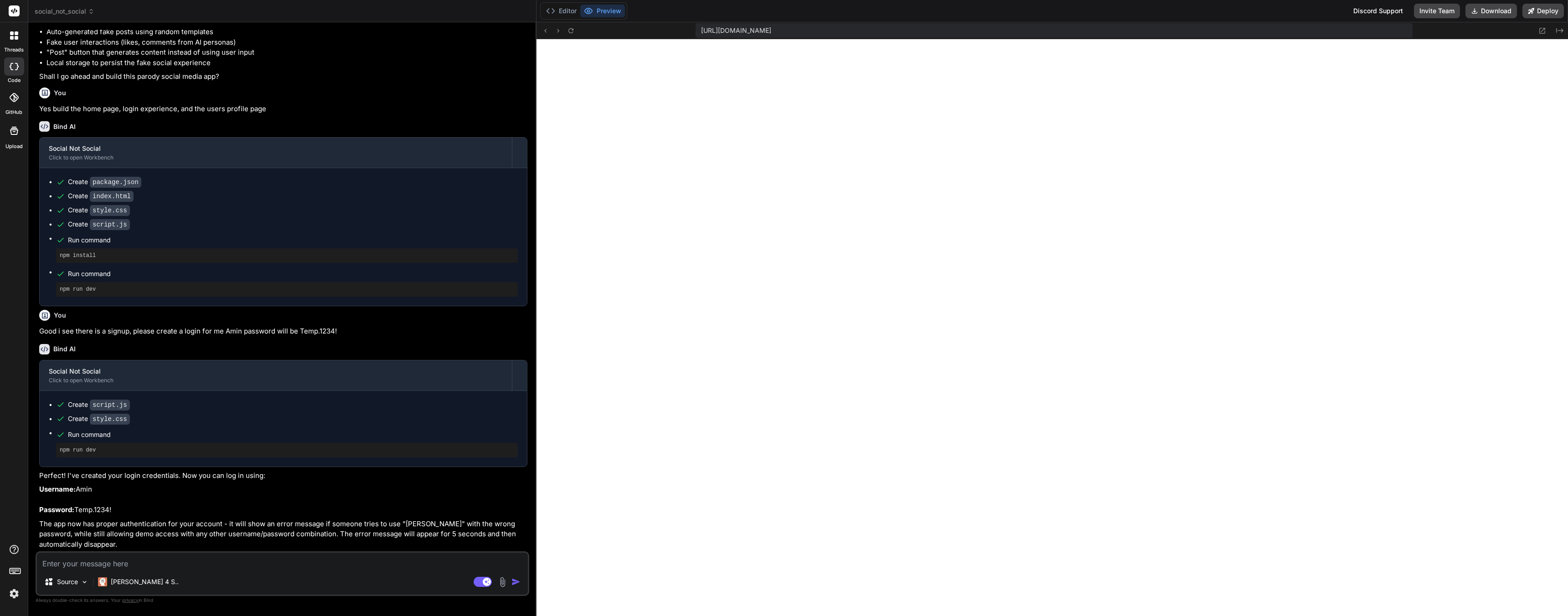
scroll to position [173, 0]
click at [309, 564] on textarea at bounding box center [282, 560] width 491 height 16
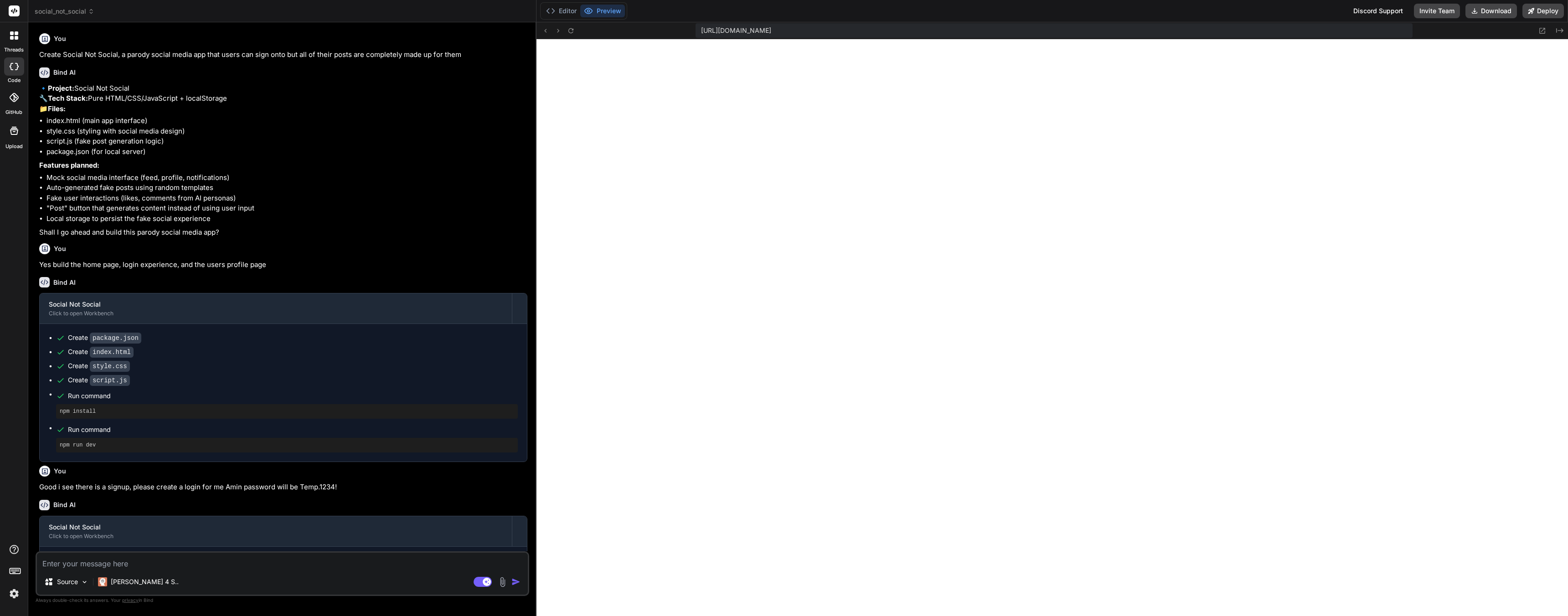
scroll to position [658, 0]
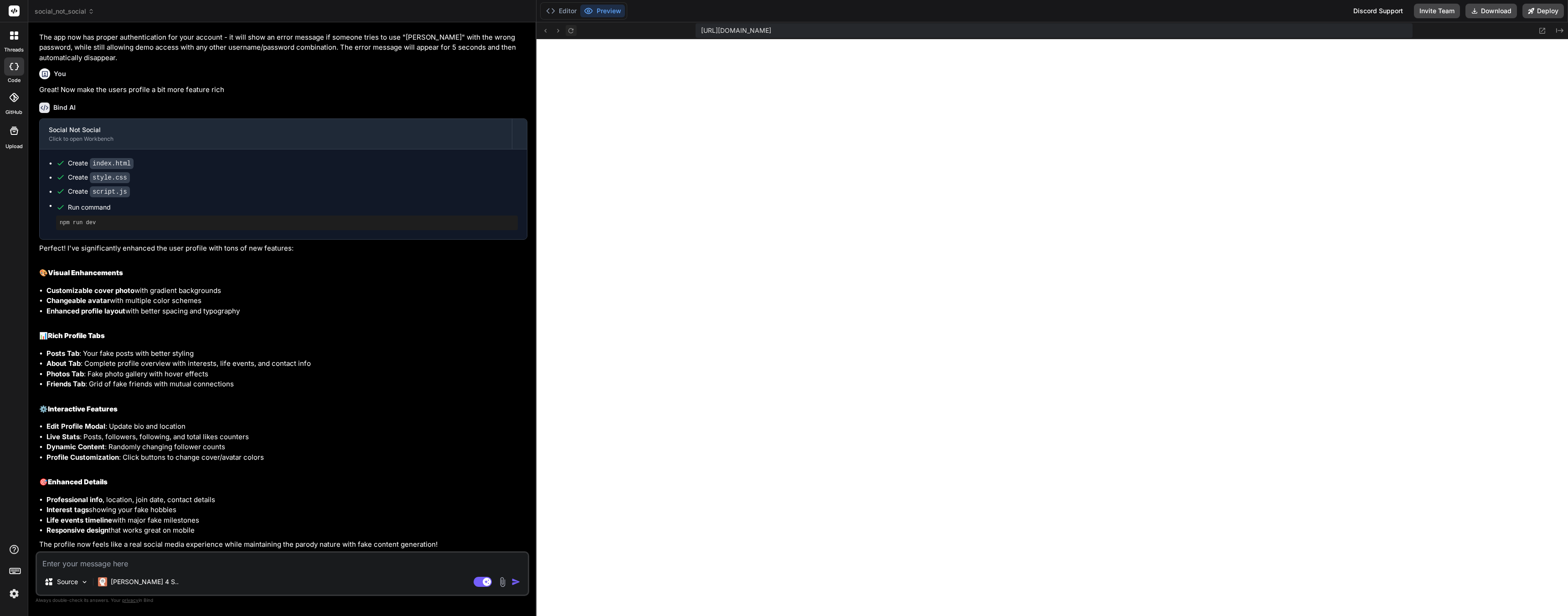
click at [568, 32] on icon at bounding box center [571, 31] width 8 height 8
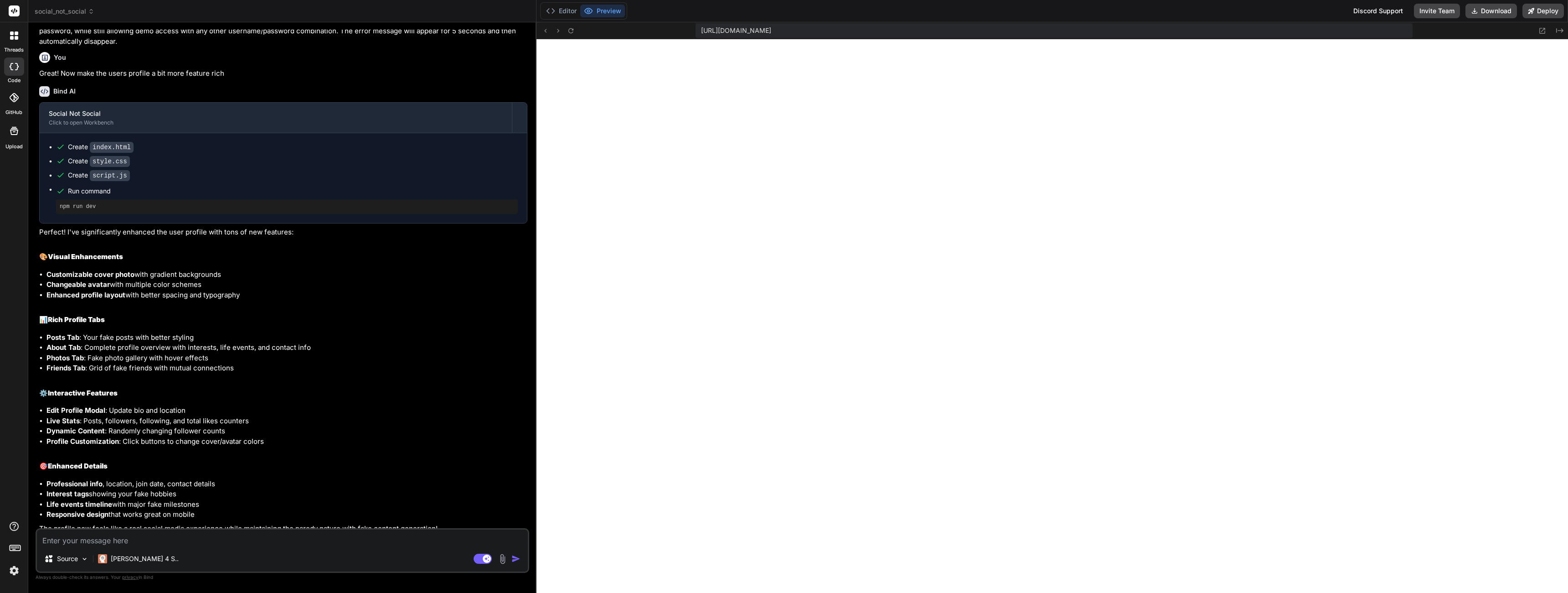
click at [195, 536] on textarea at bounding box center [282, 537] width 491 height 16
